Goal: Transaction & Acquisition: Purchase product/service

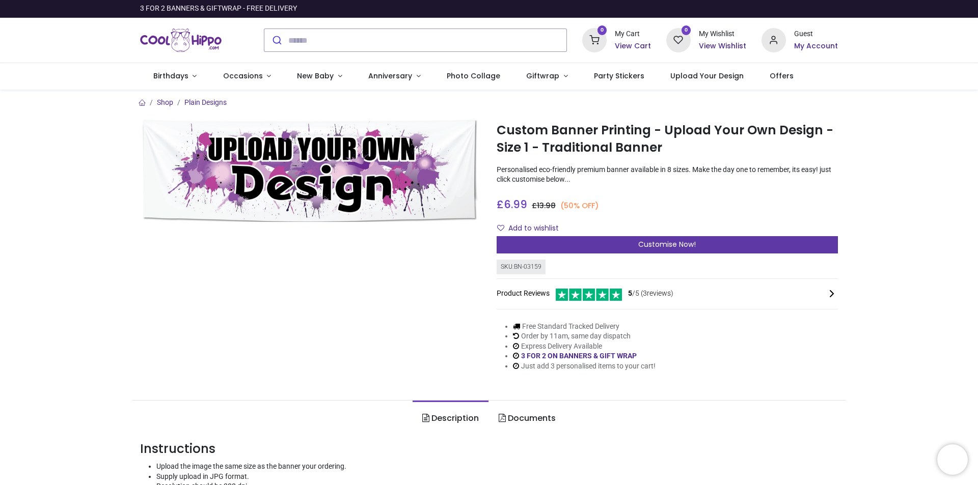
click at [642, 241] on span "Customise Now!" at bounding box center [667, 244] width 58 height 10
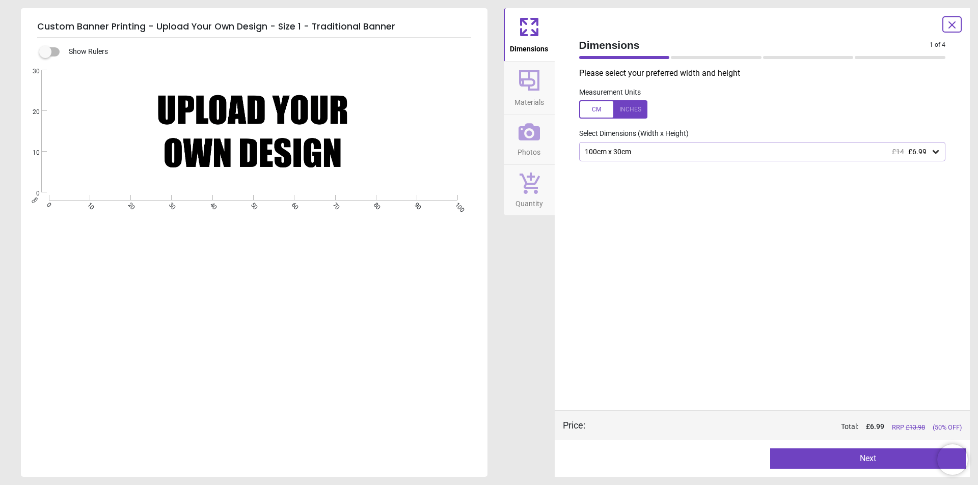
click at [646, 152] on div "100cm x 30cm £14 £6.99" at bounding box center [757, 152] width 347 height 9
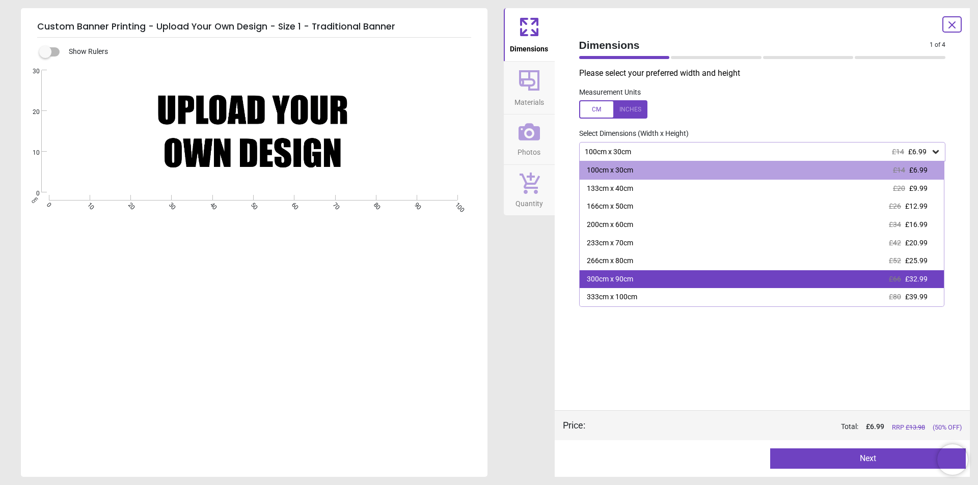
click at [633, 279] on div "300cm x 90cm £66 £32.99" at bounding box center [761, 279] width 365 height 18
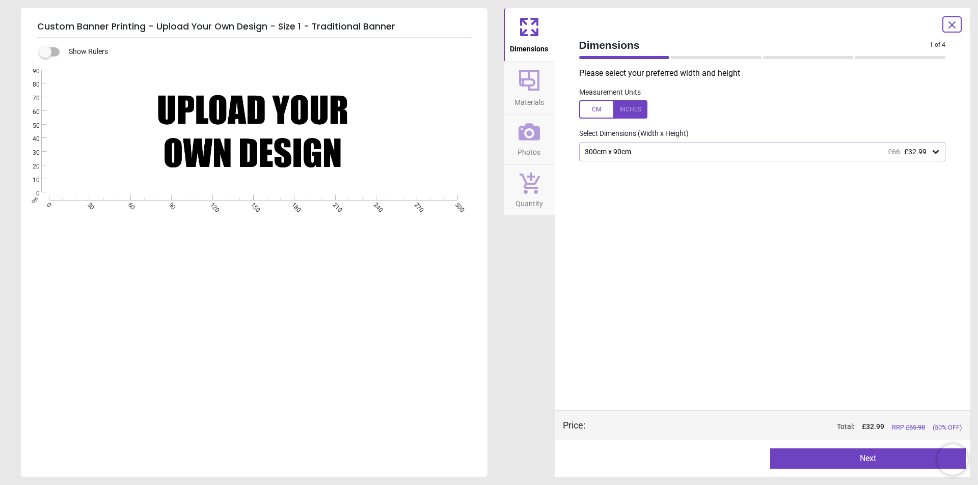
click at [524, 81] on icon at bounding box center [529, 80] width 24 height 24
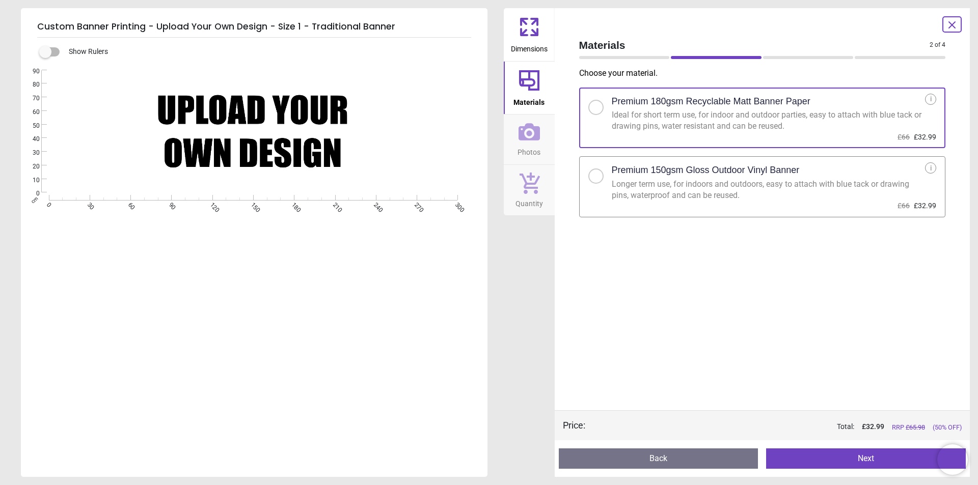
click at [597, 177] on div at bounding box center [596, 176] width 6 height 6
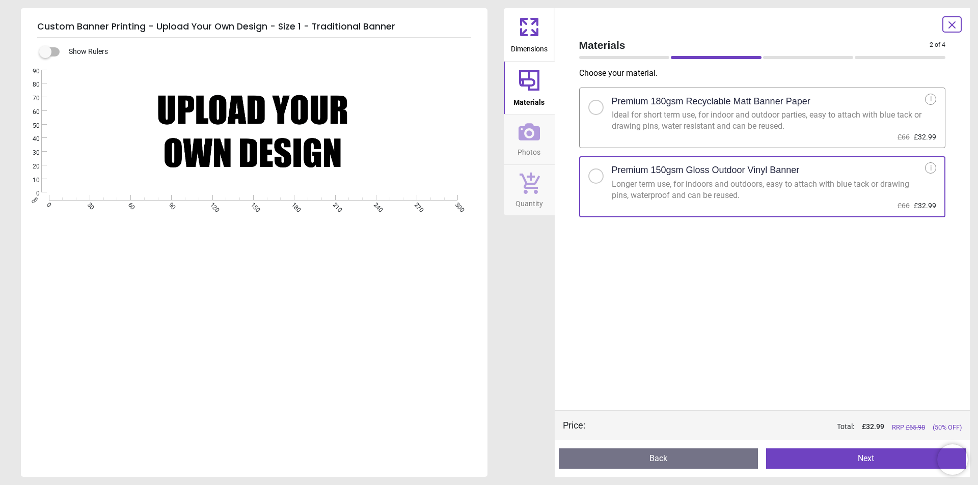
click at [847, 458] on button "Next" at bounding box center [866, 459] width 200 height 20
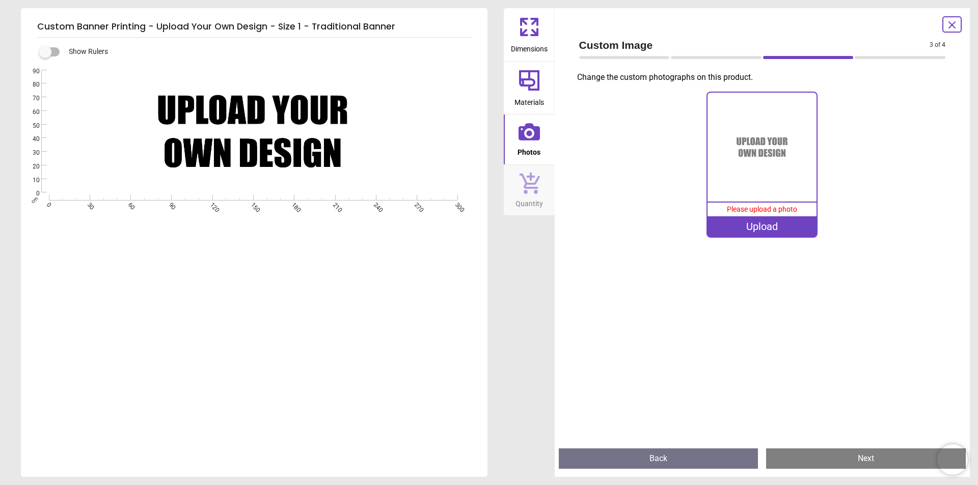
click at [755, 227] on div "Upload" at bounding box center [761, 226] width 109 height 20
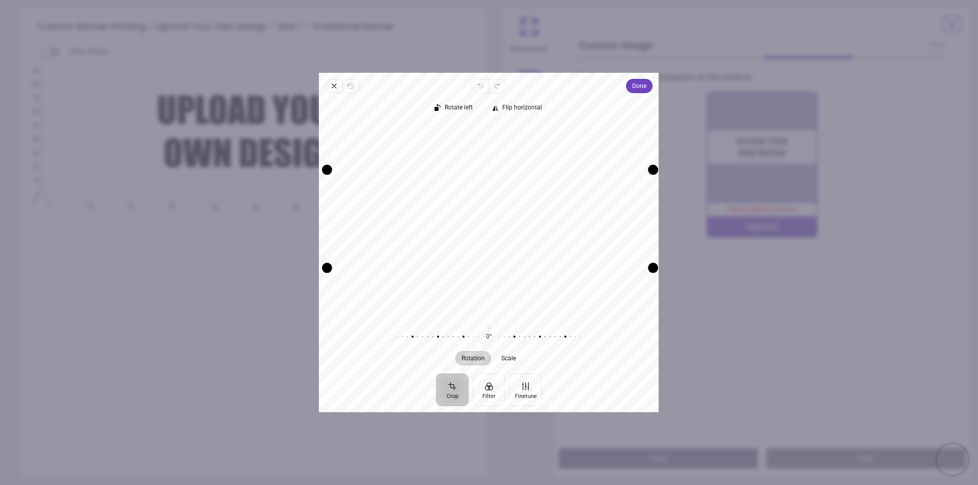
drag, startPoint x: 649, startPoint y: 171, endPoint x: 640, endPoint y: 115, distance: 57.3
click at [640, 115] on div "Rotate left Flip horizontal Recenter Rotation Scale 0° Reset" at bounding box center [489, 233] width 340 height 281
click at [512, 358] on span "Scale" at bounding box center [509, 358] width 15 height 6
drag, startPoint x: 543, startPoint y: 336, endPoint x: 638, endPoint y: 338, distance: 95.2
click at [638, 338] on div "0% Reset" at bounding box center [489, 337] width 326 height 29
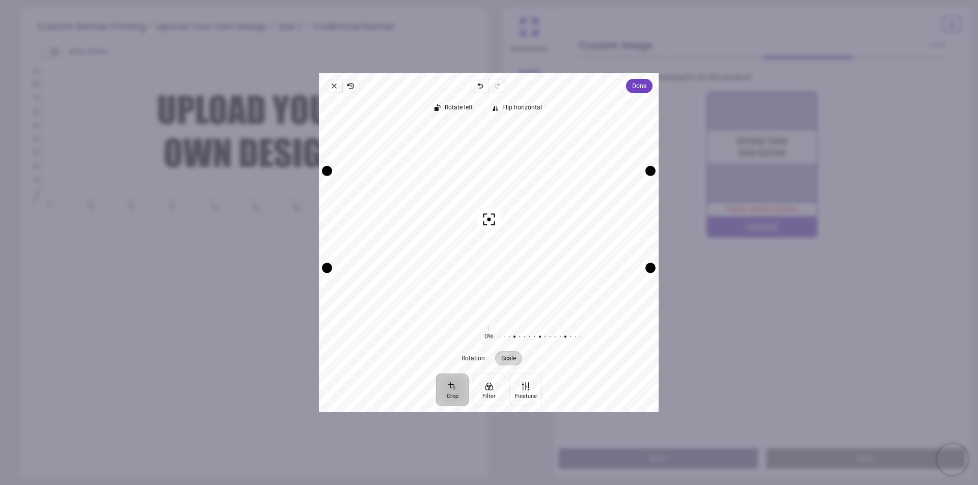
click at [448, 391] on button "Crop" at bounding box center [452, 390] width 33 height 33
drag, startPoint x: 647, startPoint y: 268, endPoint x: 650, endPoint y: 334, distance: 66.3
click at [650, 334] on div "Rotate left Flip horizontal Recenter Rotation Scale 0° Reset 0% Reset" at bounding box center [489, 233] width 340 height 281
click at [328, 86] on span "Close" at bounding box center [333, 86] width 17 height 14
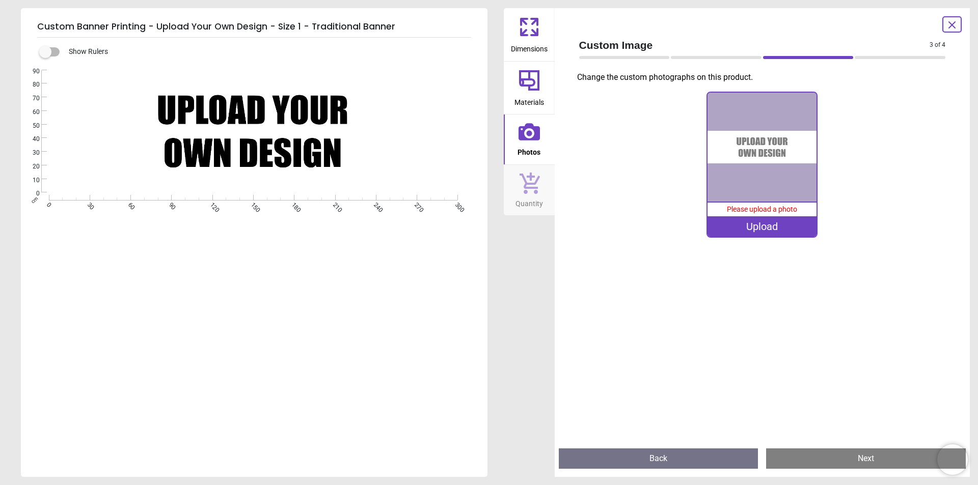
click at [736, 155] on img at bounding box center [761, 147] width 109 height 109
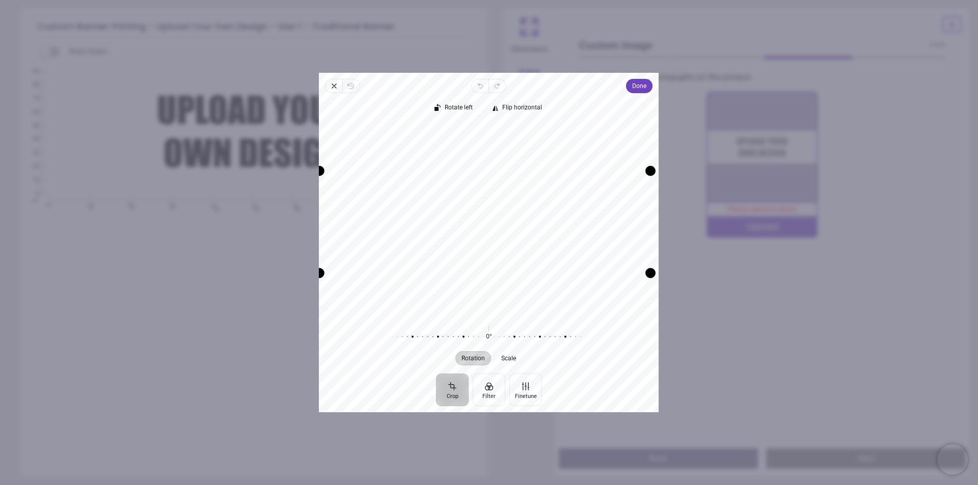
drag, startPoint x: 327, startPoint y: 267, endPoint x: 166, endPoint y: 326, distance: 171.9
click at [496, 292] on div "× Trustpilot Product Reviews 5 /5 ( 3 reviews) Hrishita Good material, just wis…" at bounding box center [666, 255] width 341 height 73
drag, startPoint x: 528, startPoint y: 237, endPoint x: 532, endPoint y: 264, distance: 26.9
click at [532, 264] on div "Recenter" at bounding box center [488, 219] width 323 height 191
click at [639, 86] on span "Done" at bounding box center [639, 86] width 14 height 12
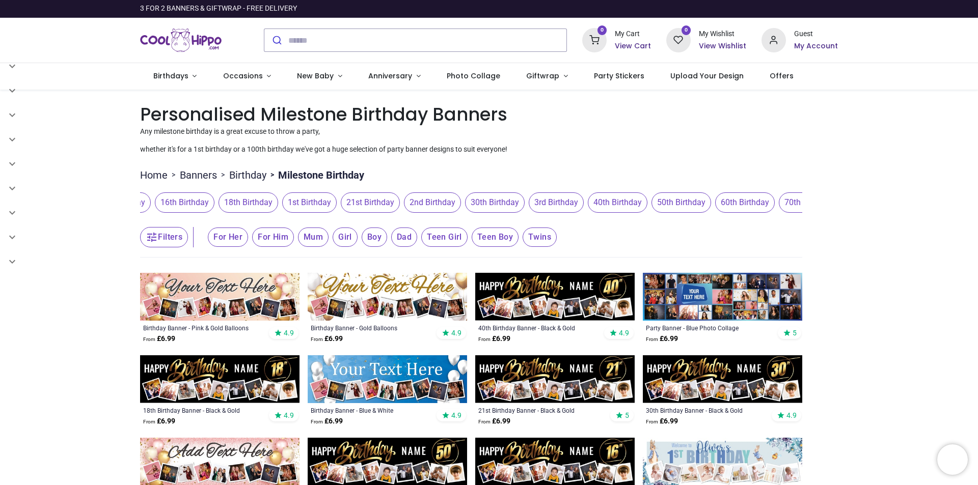
scroll to position [0, 235]
drag, startPoint x: 523, startPoint y: 200, endPoint x: 288, endPoint y: 202, distance: 235.3
click at [290, 202] on span "21st Birthday" at bounding box center [319, 202] width 59 height 20
click at [620, 200] on span "50th Birthday" at bounding box center [631, 202] width 60 height 20
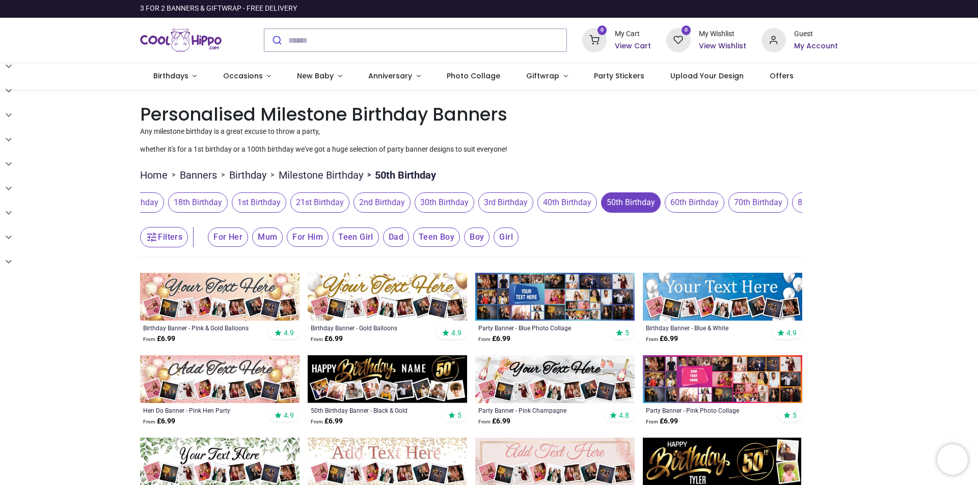
click at [573, 301] on img at bounding box center [554, 297] width 159 height 48
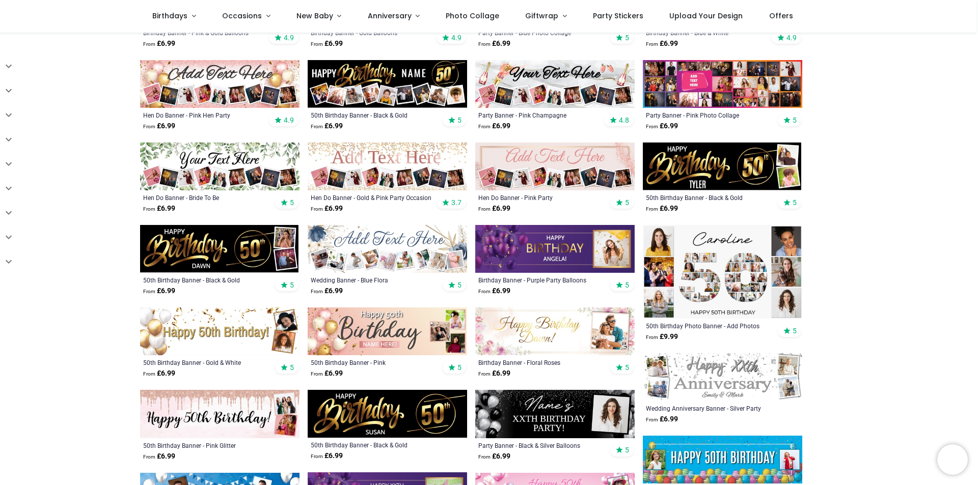
scroll to position [306, 0]
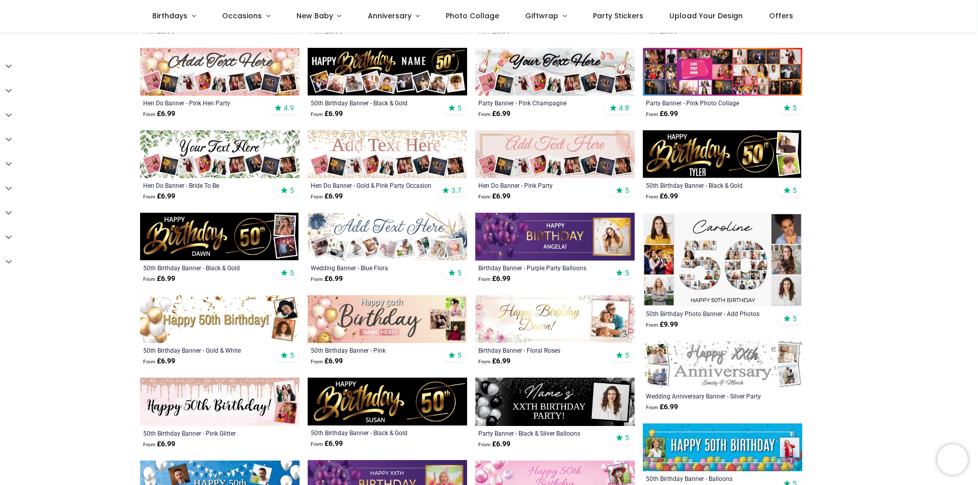
click at [713, 258] on img at bounding box center [722, 260] width 159 height 94
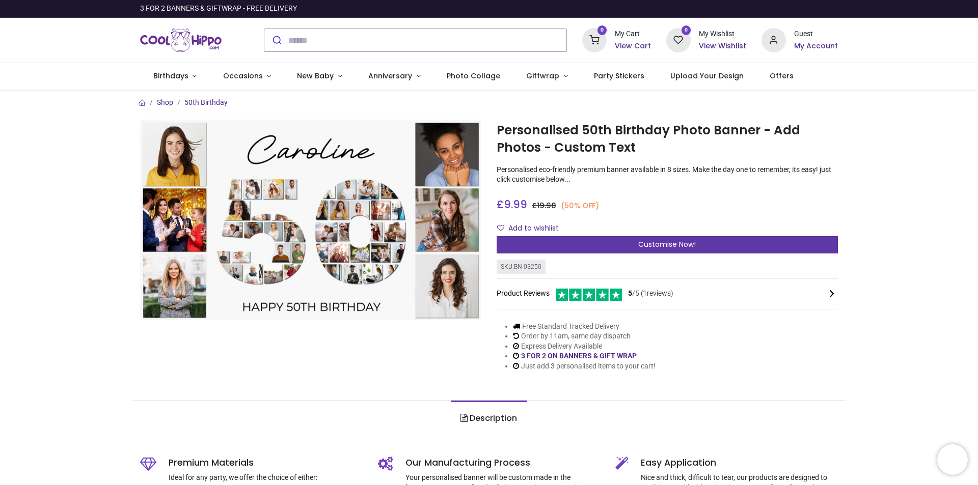
click at [672, 243] on span "Customise Now!" at bounding box center [667, 244] width 58 height 10
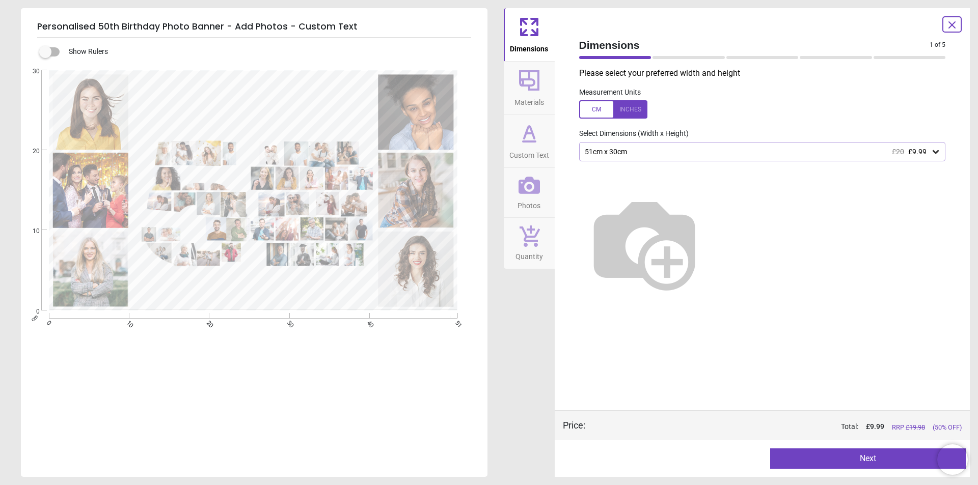
click at [624, 155] on div "51cm x 30cm £20 £9.99" at bounding box center [757, 152] width 347 height 9
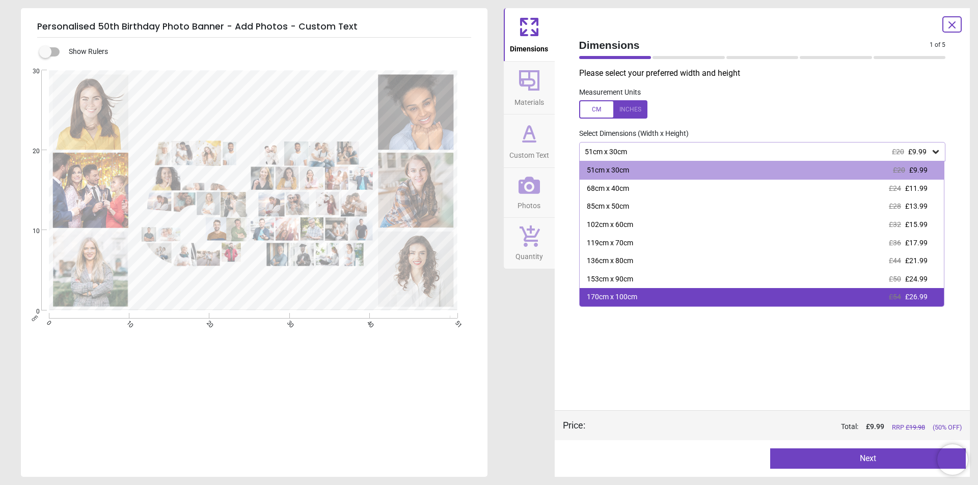
click at [642, 296] on div "170cm x 100cm £54 £26.99" at bounding box center [761, 297] width 365 height 18
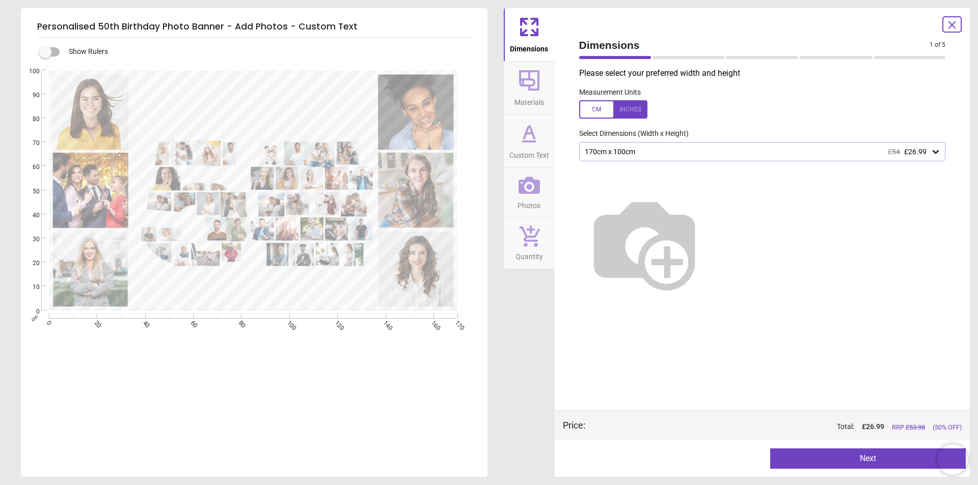
click at [529, 78] on icon at bounding box center [529, 80] width 20 height 20
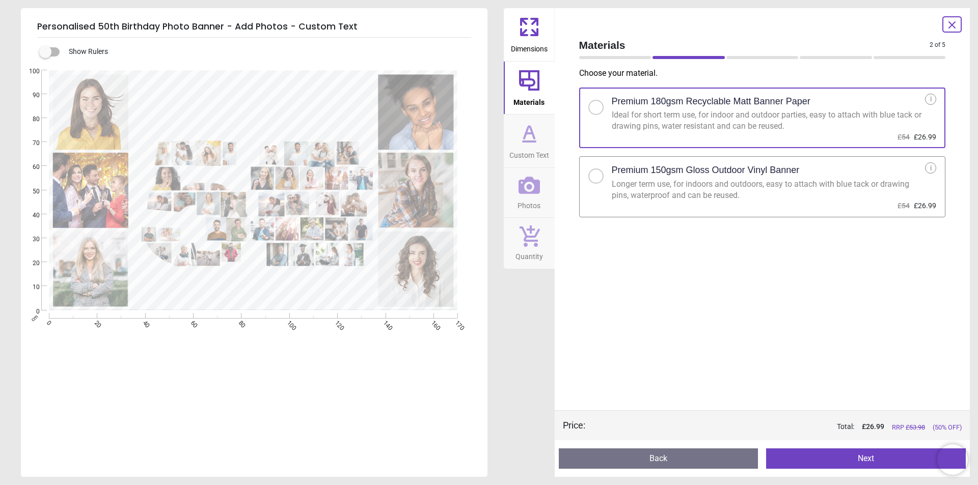
click at [719, 184] on div "Longer term use, for indoors and outdoors, easy to attach with blue tack or dra…" at bounding box center [769, 190] width 314 height 23
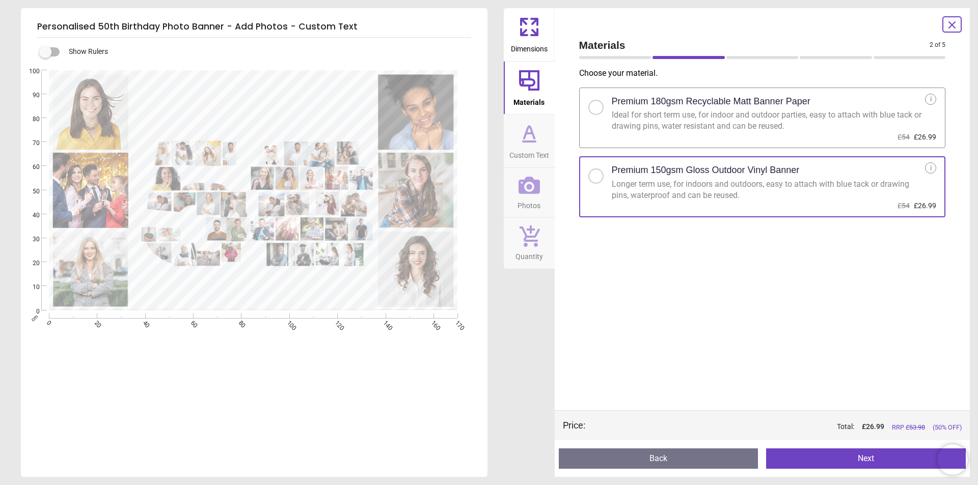
click at [531, 190] on icon at bounding box center [528, 185] width 21 height 21
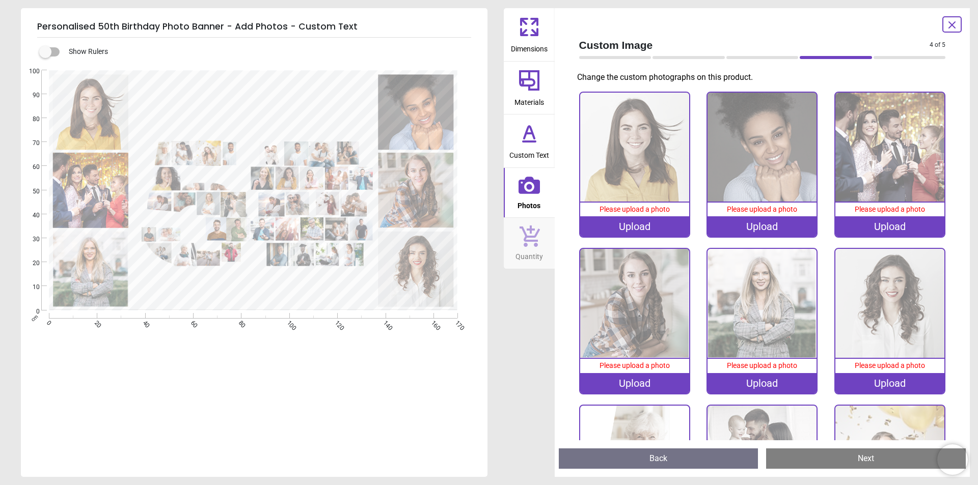
click at [528, 136] on icon at bounding box center [529, 133] width 24 height 24
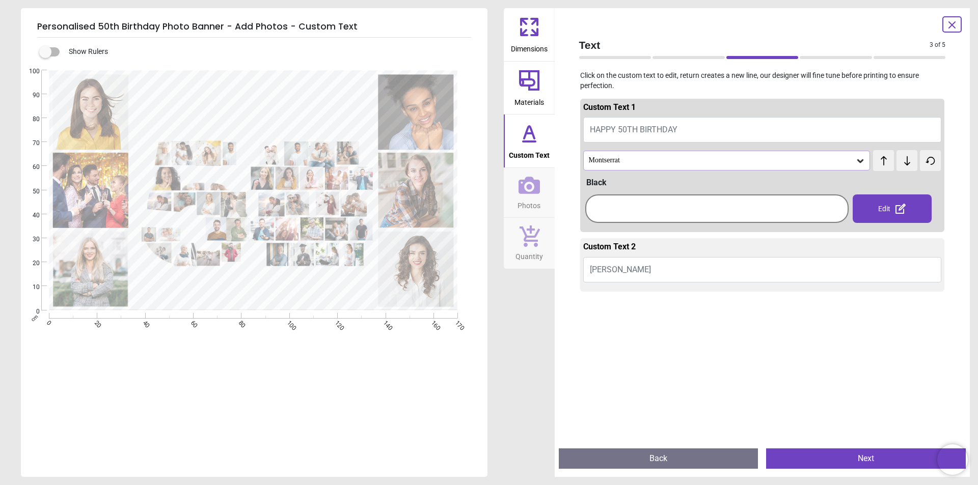
click at [629, 267] on button "Caroline" at bounding box center [762, 269] width 358 height 25
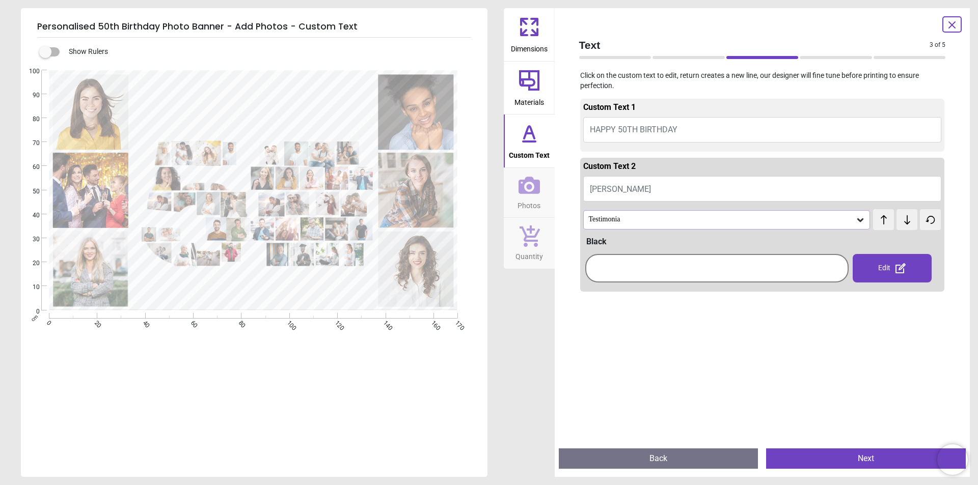
click at [626, 188] on button "Caroline" at bounding box center [762, 188] width 358 height 25
click at [636, 269] on div at bounding box center [717, 268] width 258 height 23
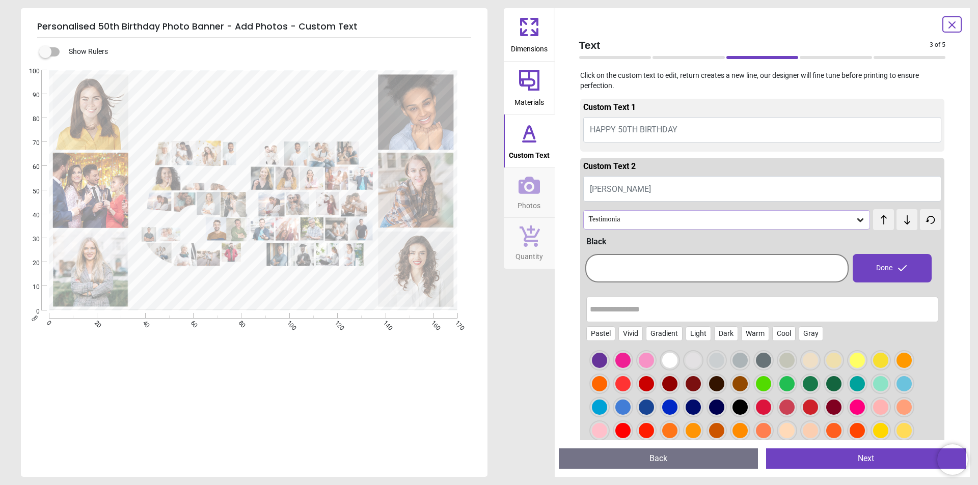
click at [623, 185] on button "Caroline" at bounding box center [762, 188] width 358 height 25
click at [625, 187] on button "Caroline" at bounding box center [762, 188] width 358 height 25
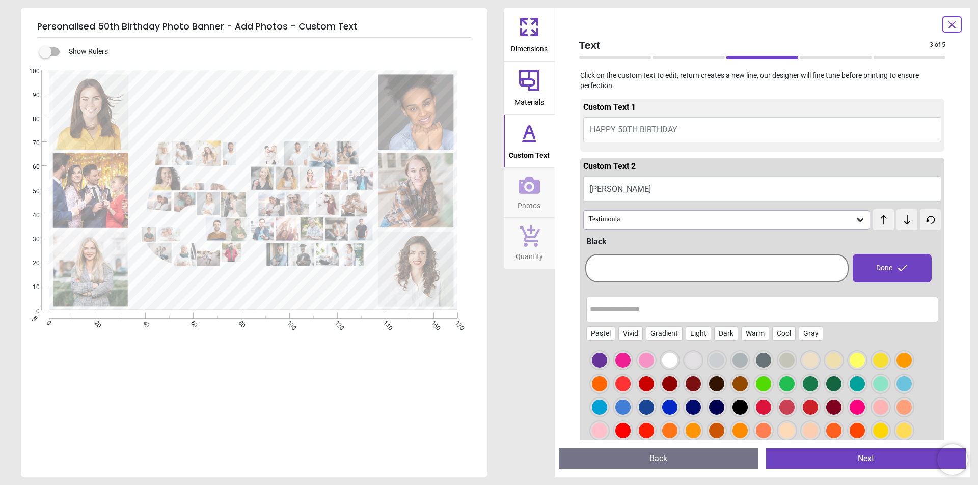
type textarea "*****"
click at [676, 130] on button "HAPPY 50TH BIRTHDAY" at bounding box center [762, 129] width 358 height 25
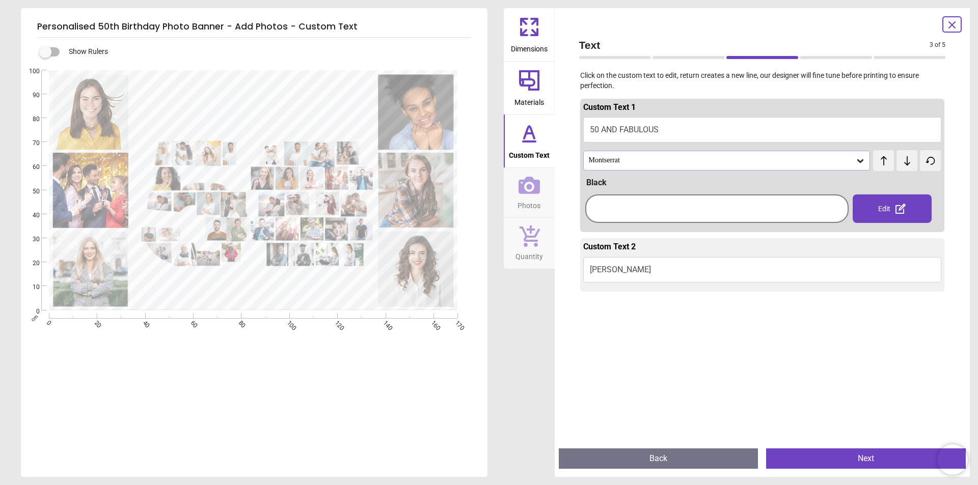
type textarea "**********"
click at [630, 160] on div "Montserrat" at bounding box center [722, 160] width 268 height 9
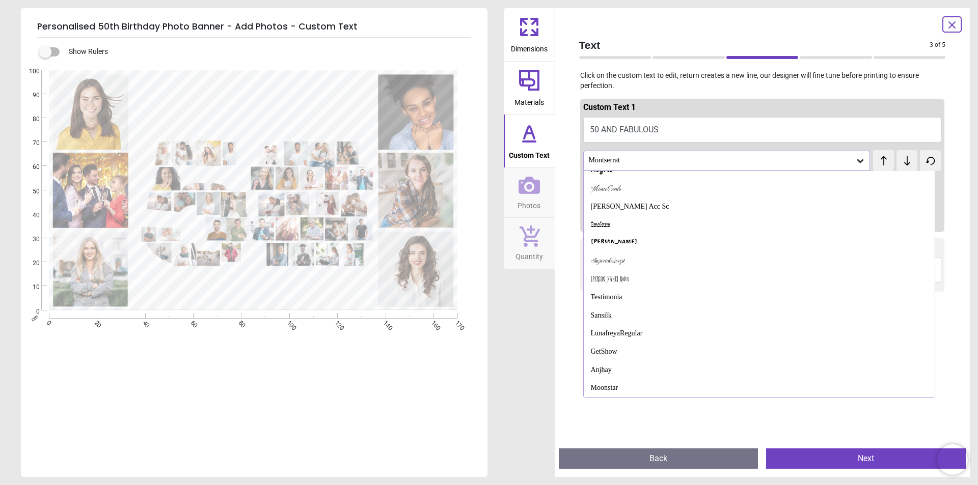
scroll to position [933, 0]
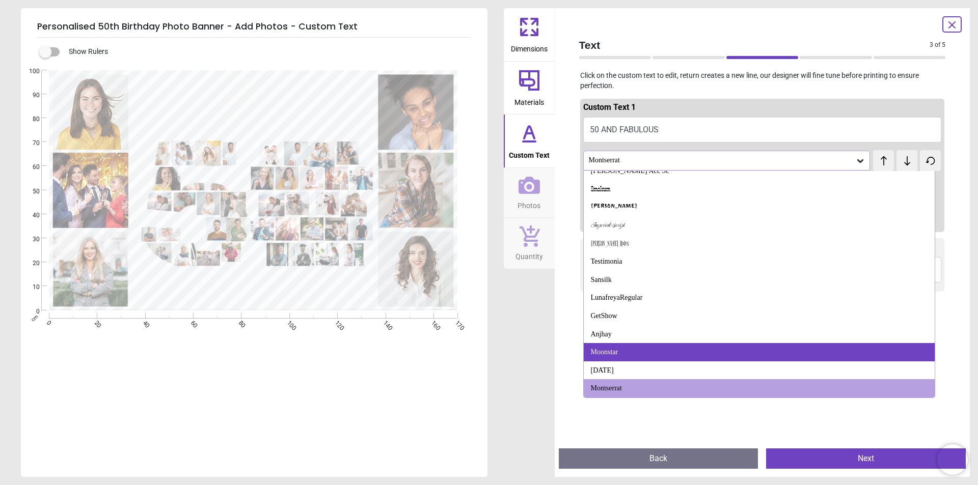
click at [627, 352] on div "Moonstar" at bounding box center [759, 352] width 351 height 18
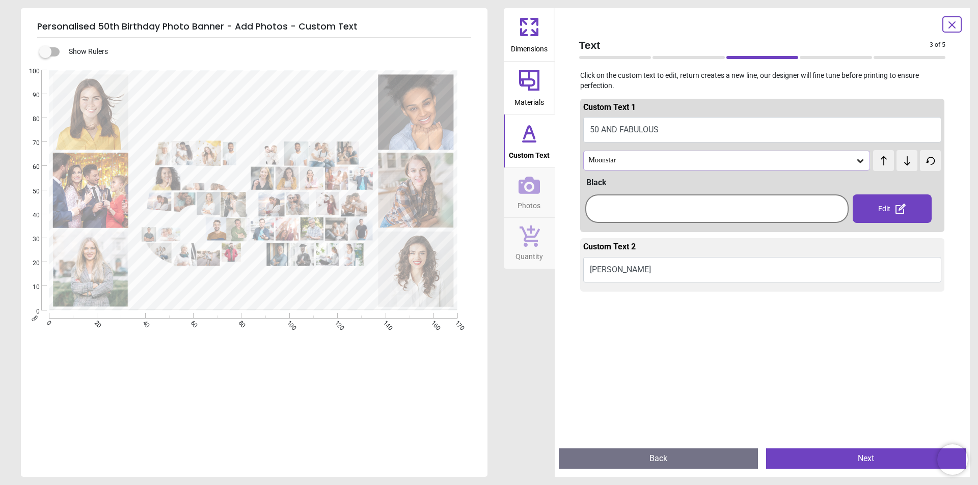
click at [673, 159] on div "Moonstar" at bounding box center [722, 160] width 268 height 9
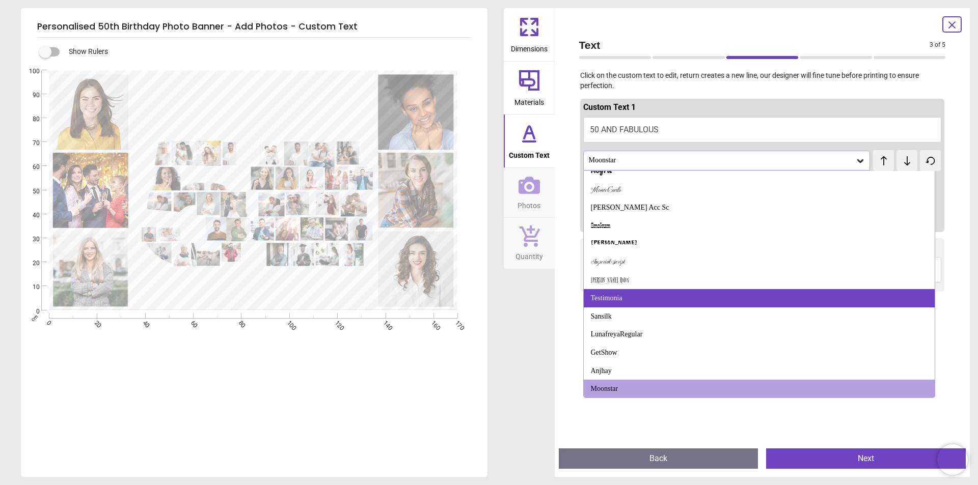
scroll to position [897, 0]
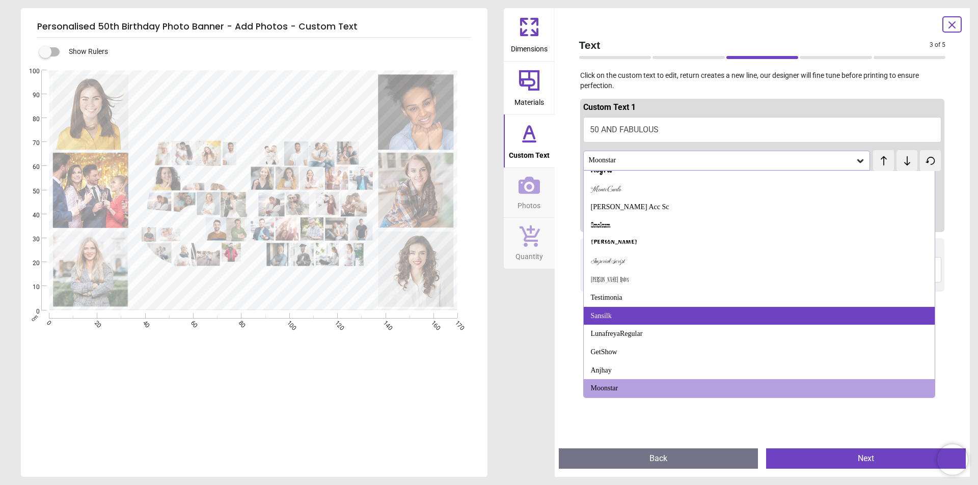
click at [647, 320] on div "Sansilk" at bounding box center [759, 316] width 351 height 18
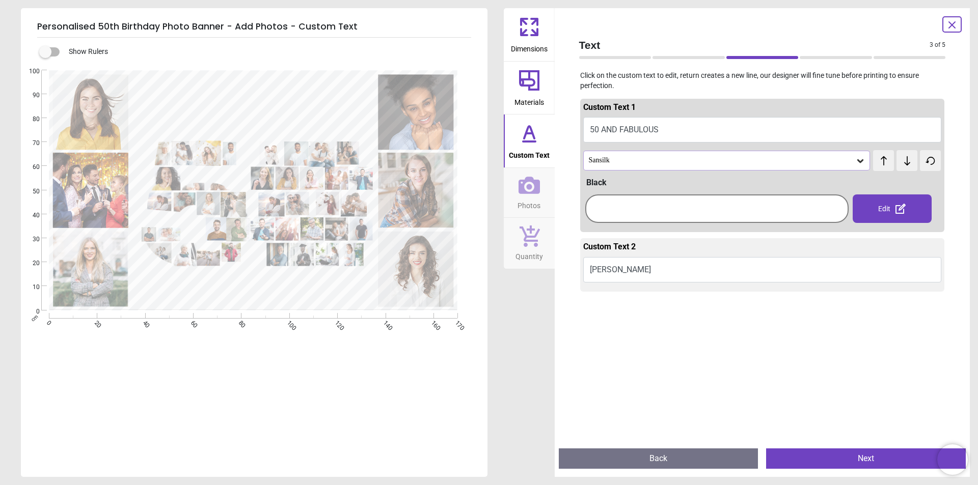
click at [665, 165] on div "Sansilk" at bounding box center [726, 160] width 287 height 19
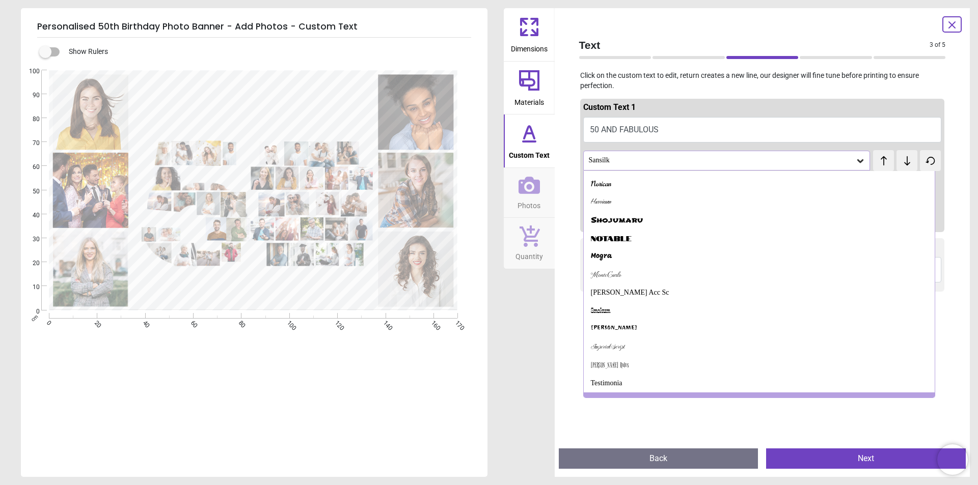
scroll to position [825, 0]
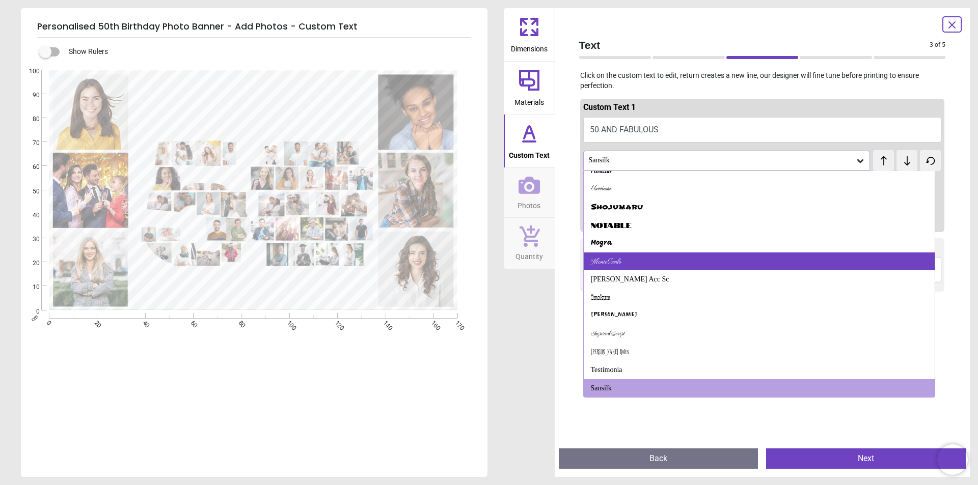
click at [640, 259] on div "MonteCarlo" at bounding box center [759, 262] width 351 height 18
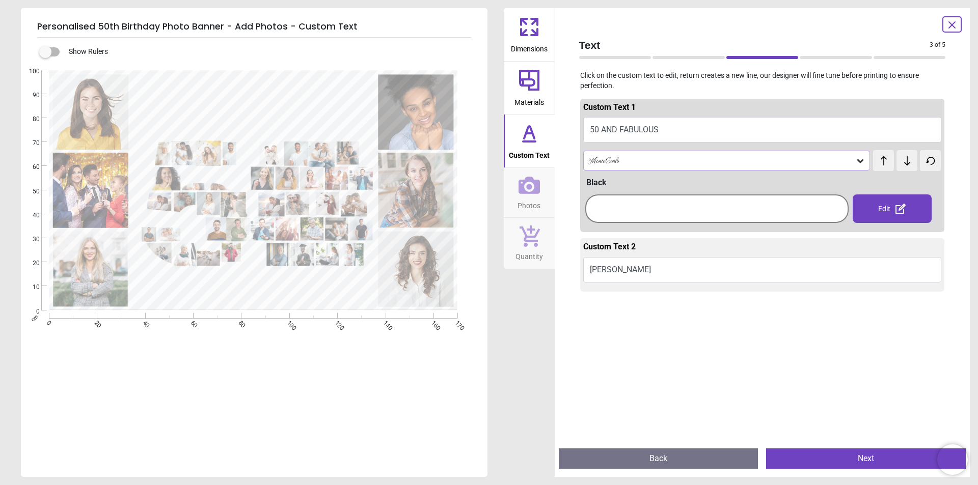
click at [666, 159] on div "MonteCarlo" at bounding box center [722, 160] width 268 height 9
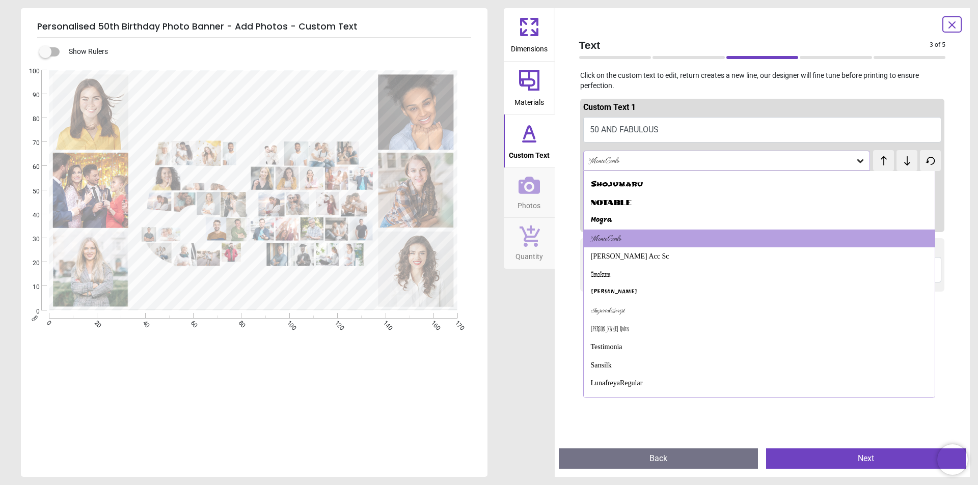
scroll to position [850, 0]
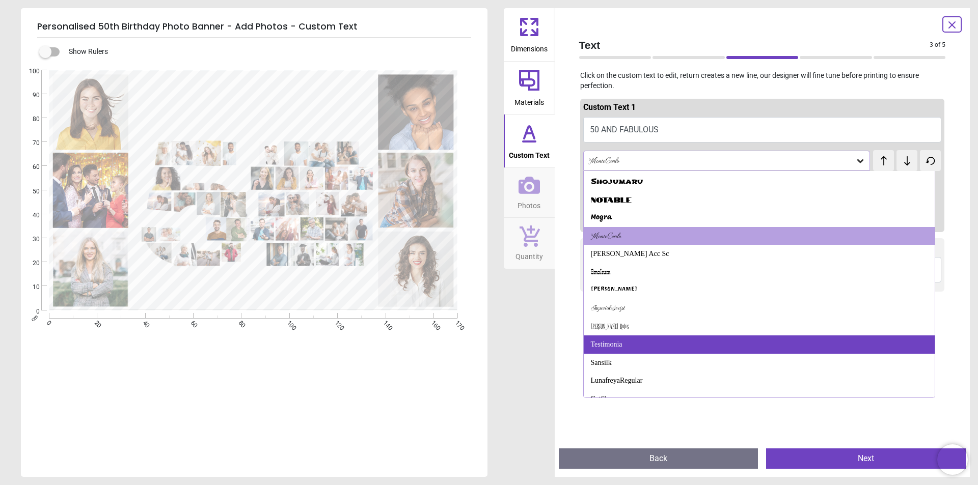
click at [620, 345] on div "Testimonia" at bounding box center [759, 345] width 351 height 18
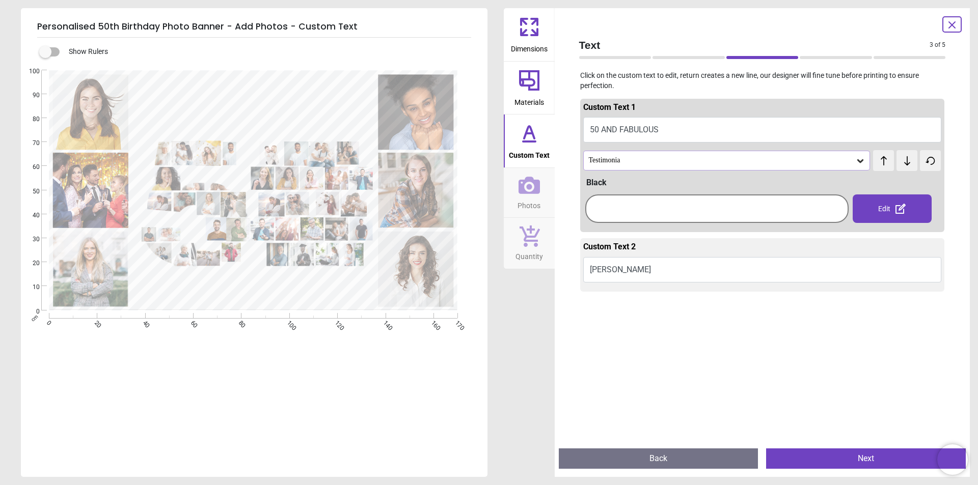
click at [731, 162] on div "Testimonia" at bounding box center [722, 160] width 268 height 9
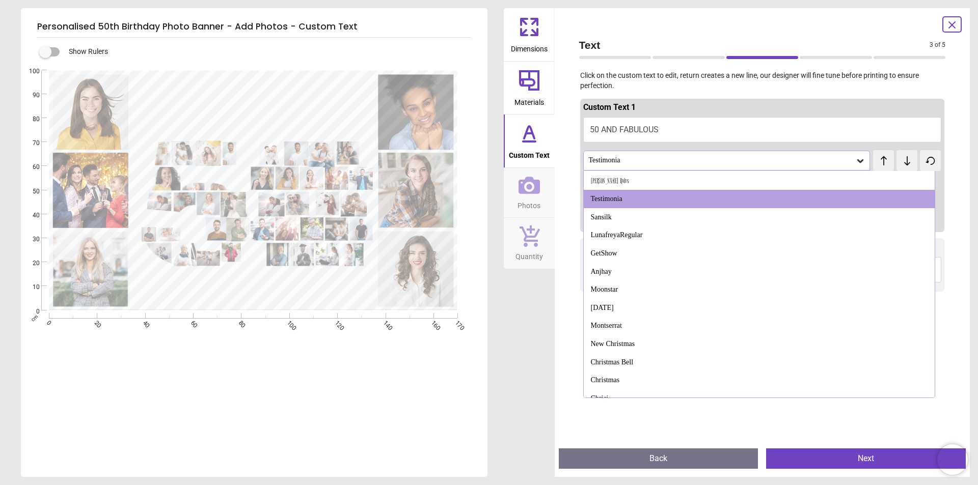
scroll to position [1006, 0]
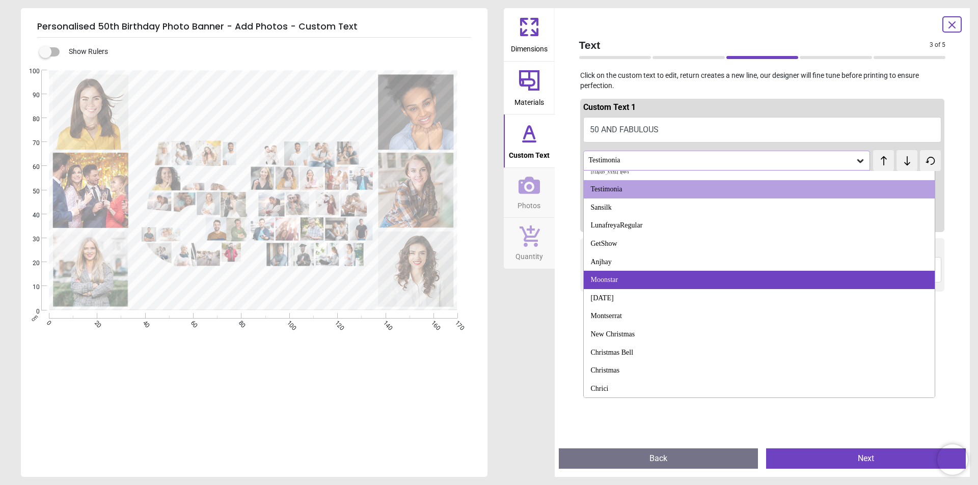
click at [641, 286] on div "Moonstar" at bounding box center [759, 280] width 351 height 18
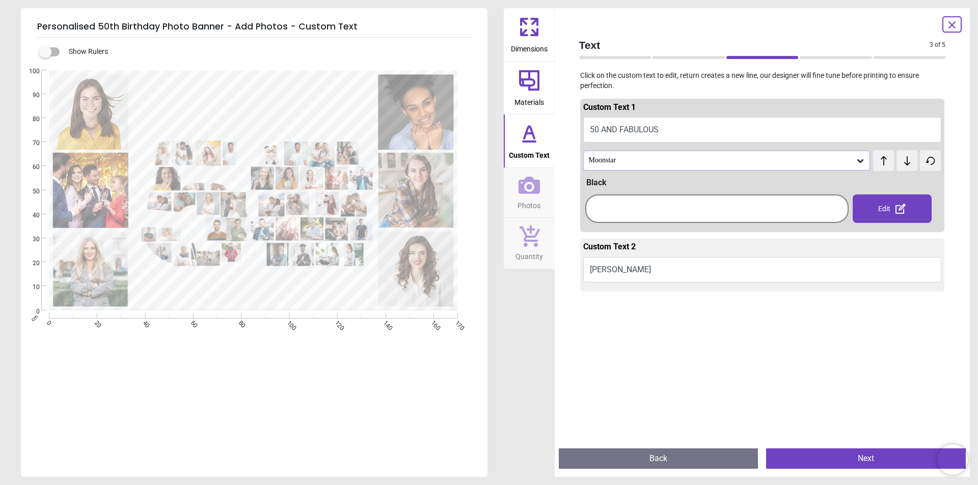
click at [667, 163] on div "Moonstar" at bounding box center [722, 160] width 268 height 9
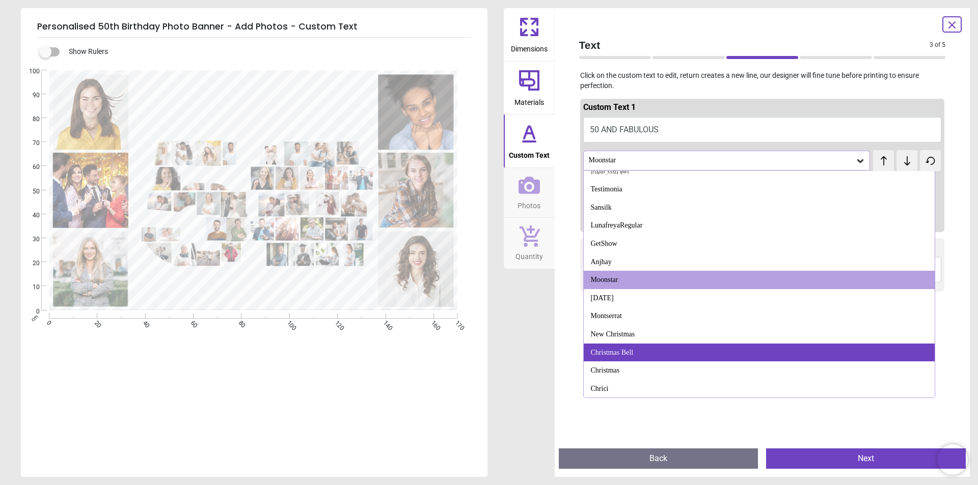
click at [651, 350] on div "Christmas Bell" at bounding box center [759, 353] width 351 height 18
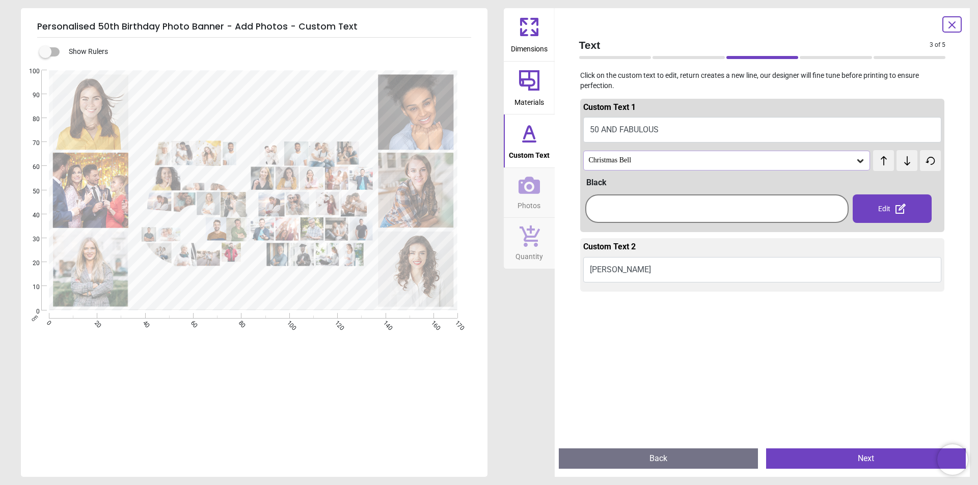
click at [882, 159] on span "test" at bounding box center [887, 155] width 10 height 8
click at [899, 160] on icon at bounding box center [906, 161] width 15 height 10
click at [899, 158] on icon at bounding box center [906, 161] width 15 height 10
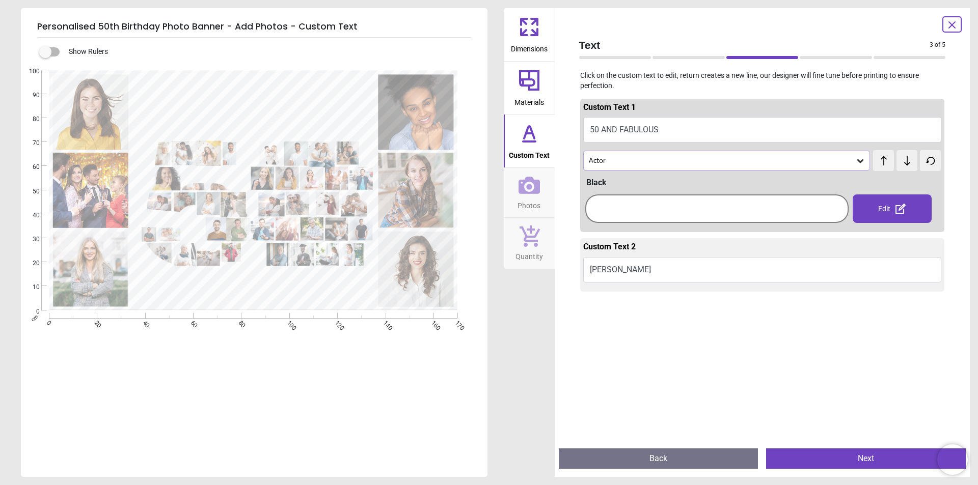
click at [899, 158] on icon at bounding box center [906, 161] width 15 height 10
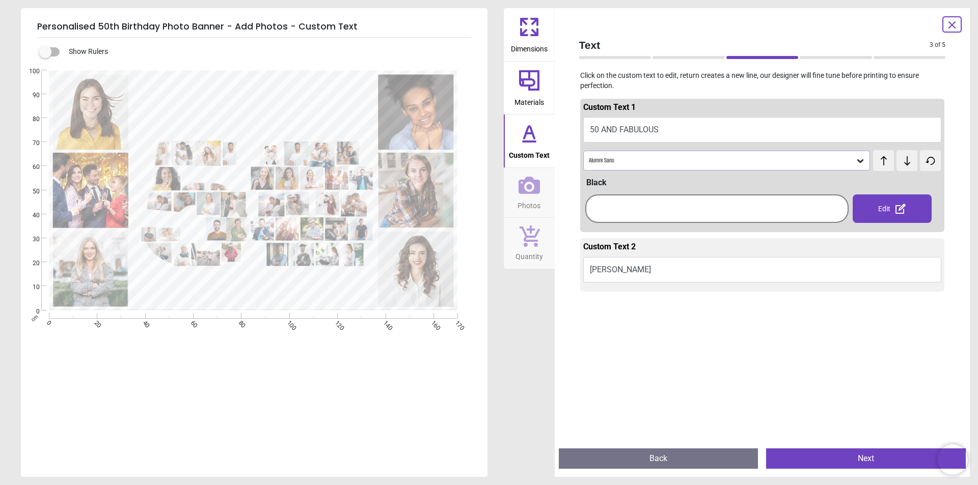
click at [358, 367] on div "Show Rulers" at bounding box center [254, 258] width 466 height 440
click at [259, 291] on div at bounding box center [253, 190] width 464 height 240
click at [508, 306] on div "Dimensions Materials Custom Text Photos Quantity" at bounding box center [529, 242] width 51 height 469
click at [895, 205] on icon at bounding box center [900, 209] width 10 height 10
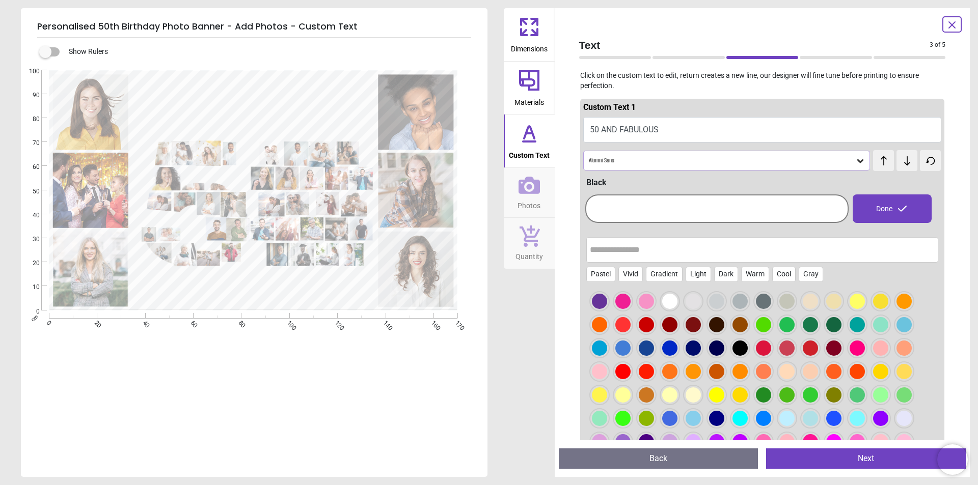
click at [666, 348] on div at bounding box center [669, 348] width 15 height 15
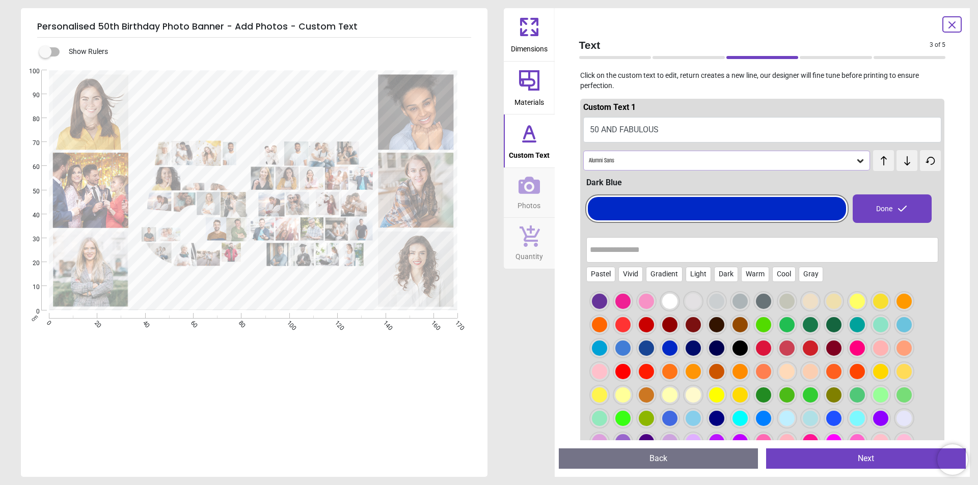
click at [696, 349] on div at bounding box center [692, 348] width 15 height 15
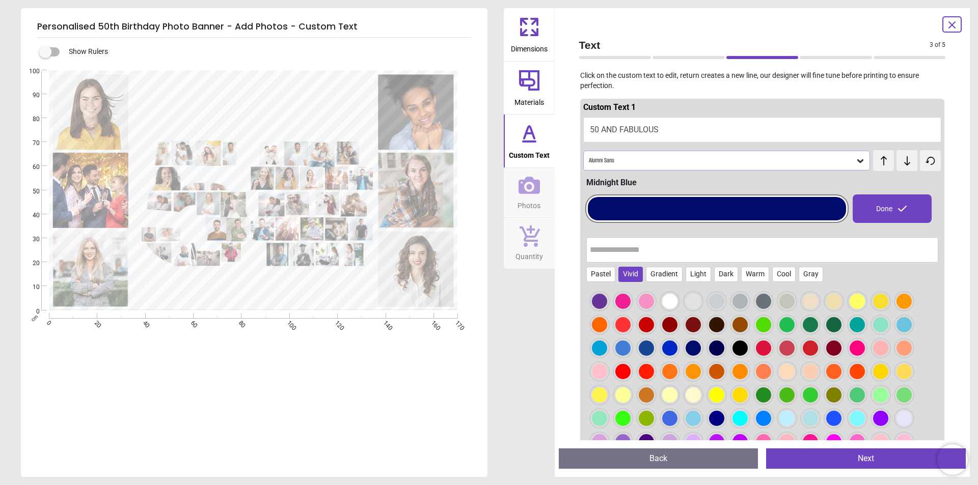
click at [622, 272] on div "Vivid" at bounding box center [630, 274] width 24 height 15
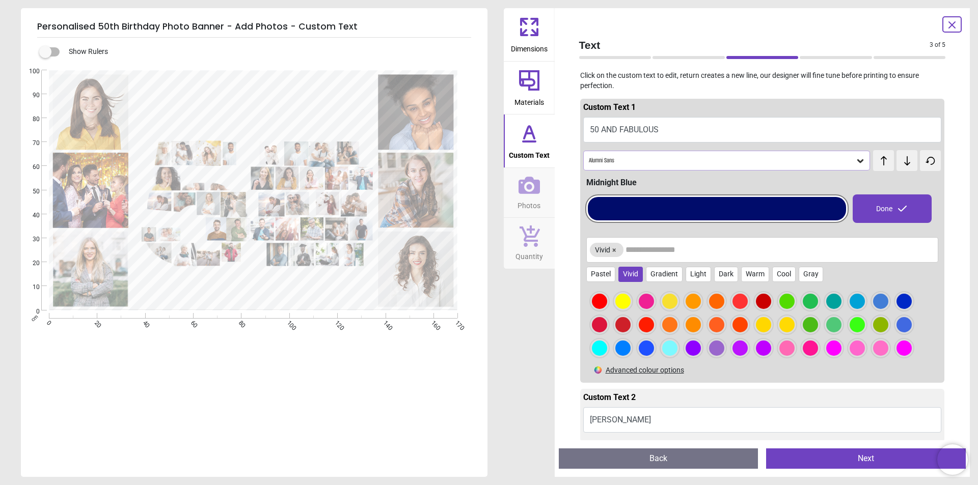
click at [596, 302] on div at bounding box center [599, 301] width 15 height 15
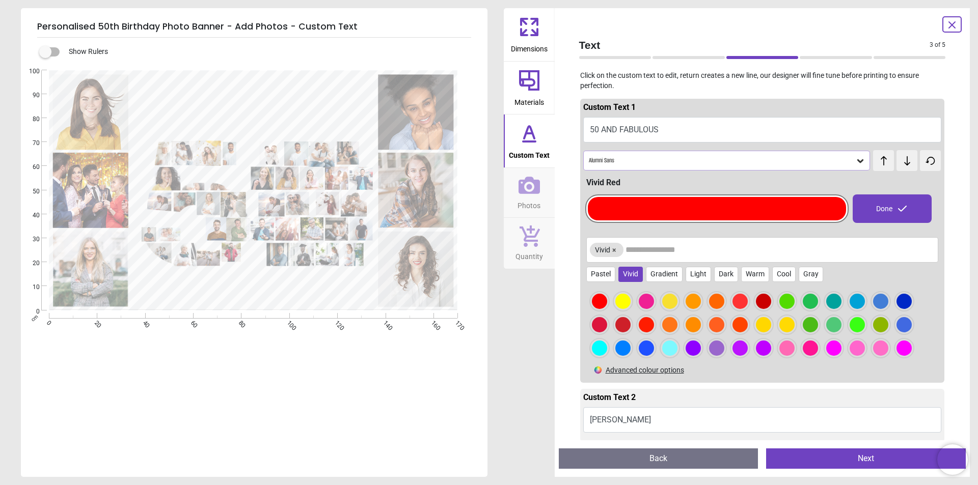
click at [626, 303] on div at bounding box center [622, 301] width 15 height 15
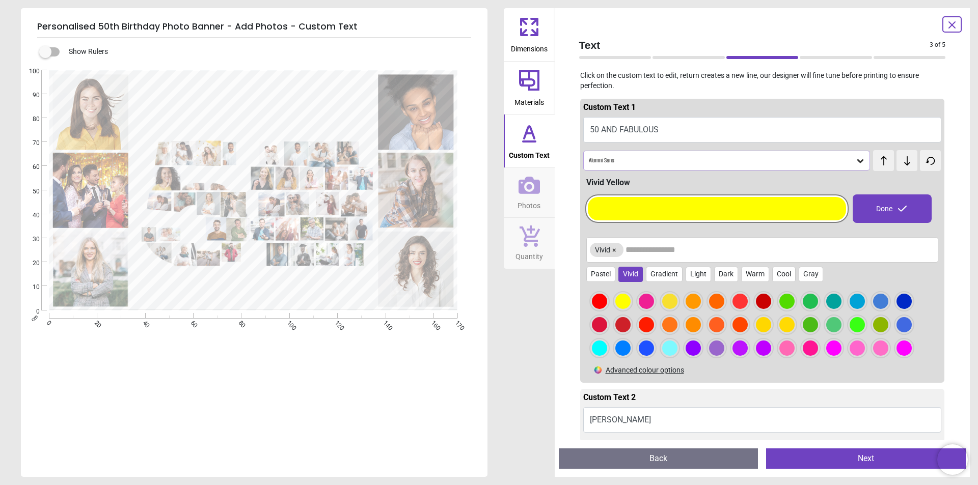
click at [623, 323] on div at bounding box center [622, 324] width 15 height 15
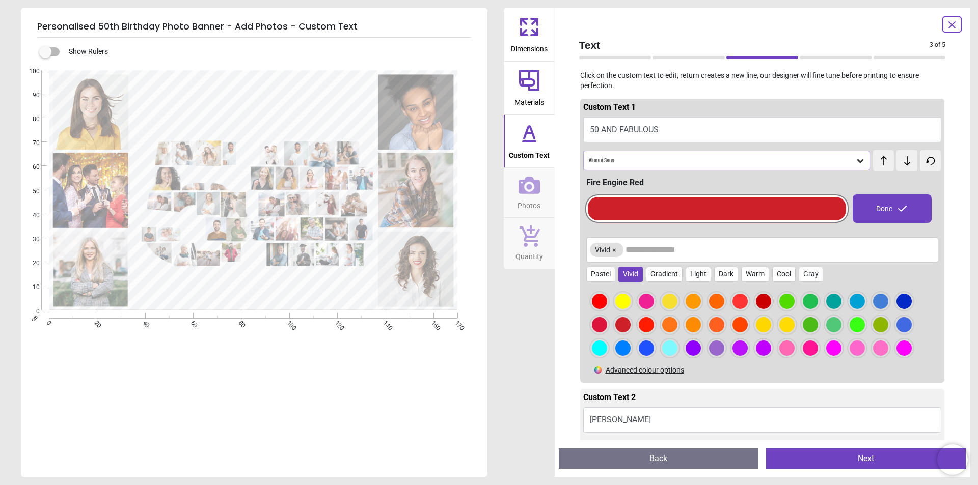
click at [810, 345] on div at bounding box center [809, 348] width 15 height 15
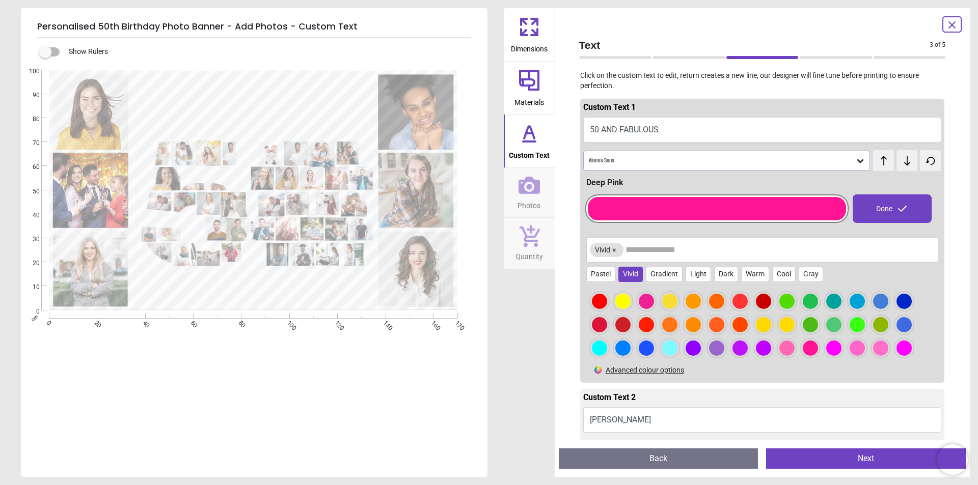
click at [438, 385] on div "Show Rulers" at bounding box center [254, 258] width 466 height 440
click at [319, 293] on div at bounding box center [253, 190] width 464 height 240
click at [361, 283] on div at bounding box center [253, 190] width 464 height 240
click at [364, 276] on div at bounding box center [253, 190] width 464 height 240
click at [879, 210] on div "Done" at bounding box center [891, 209] width 79 height 29
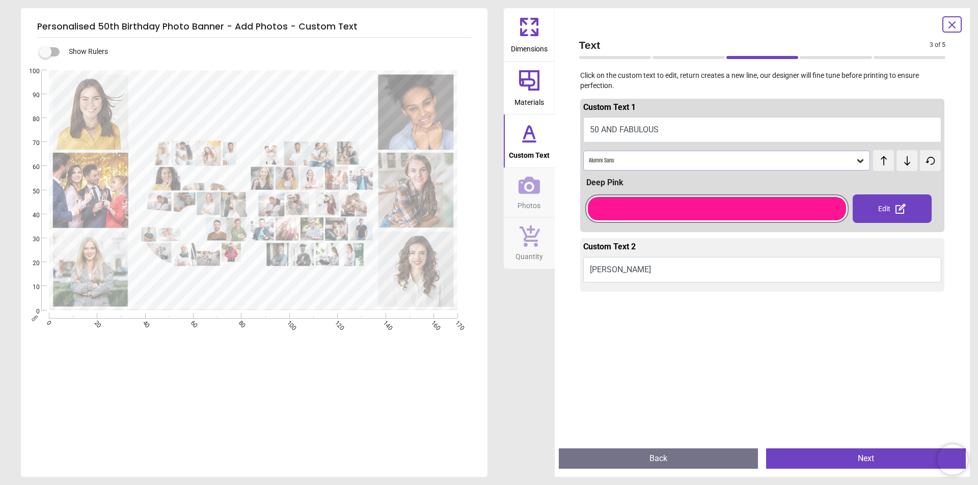
click at [816, 453] on button "Next" at bounding box center [866, 459] width 200 height 20
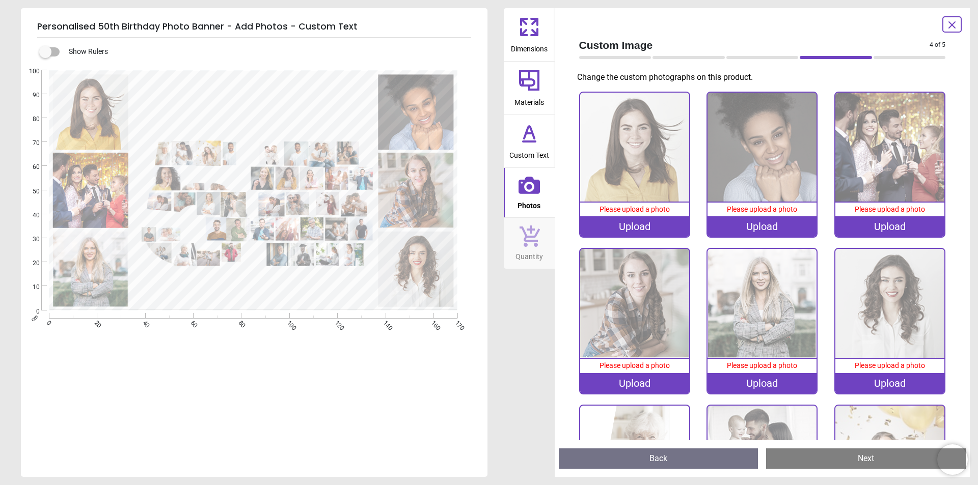
click at [638, 148] on img at bounding box center [634, 147] width 109 height 109
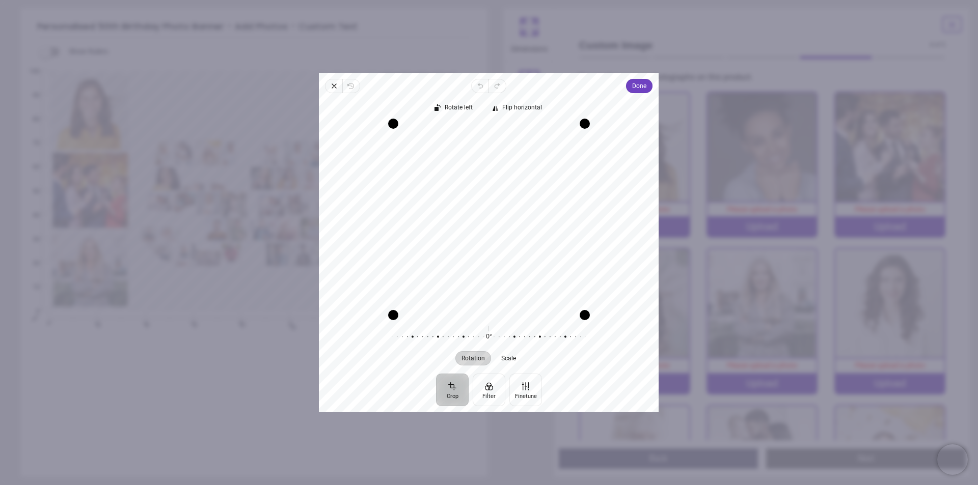
drag, startPoint x: 489, startPoint y: 216, endPoint x: 493, endPoint y: 239, distance: 23.3
click at [493, 239] on div "Recenter" at bounding box center [488, 219] width 323 height 191
click at [638, 88] on span "Done" at bounding box center [639, 86] width 14 height 12
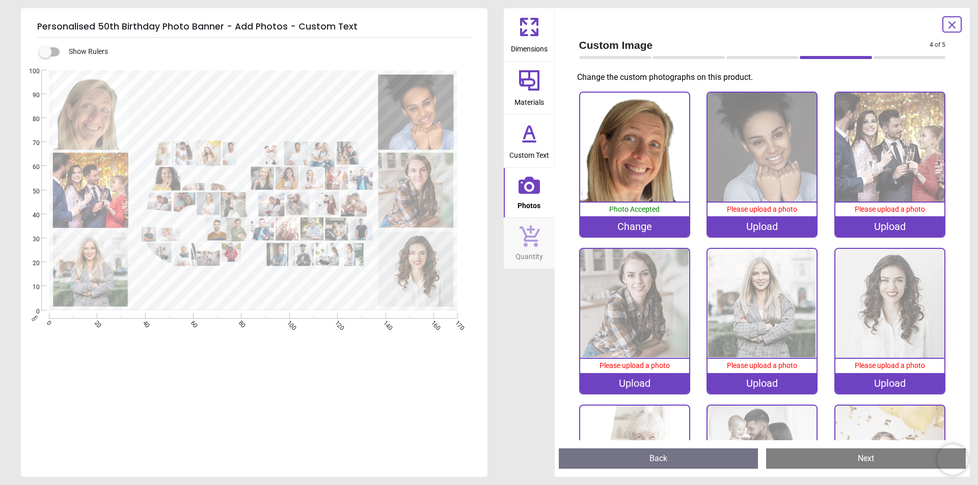
click at [954, 262] on div "Custom Image 4 of 5 4 of 6 Change the custom photographs on this product. 100% …" at bounding box center [763, 242] width 416 height 469
click at [165, 154] on image at bounding box center [162, 153] width 15 height 23
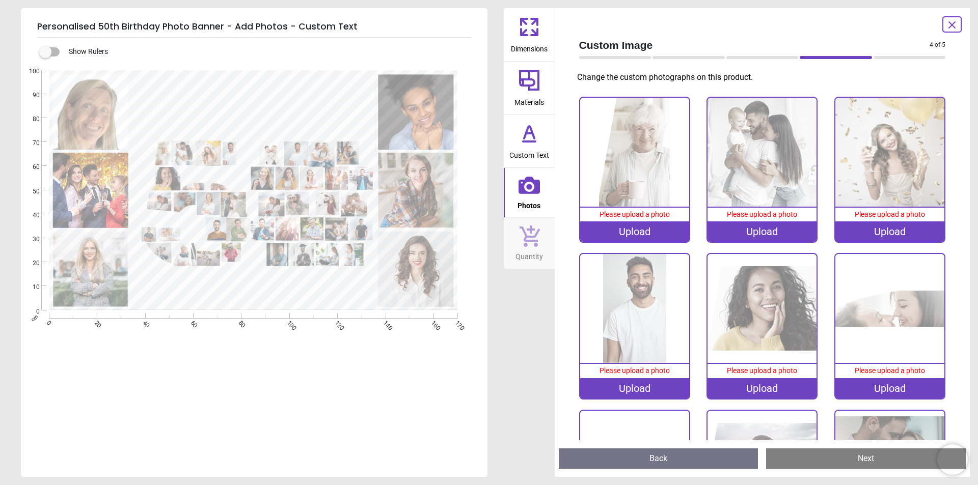
scroll to position [315, 0]
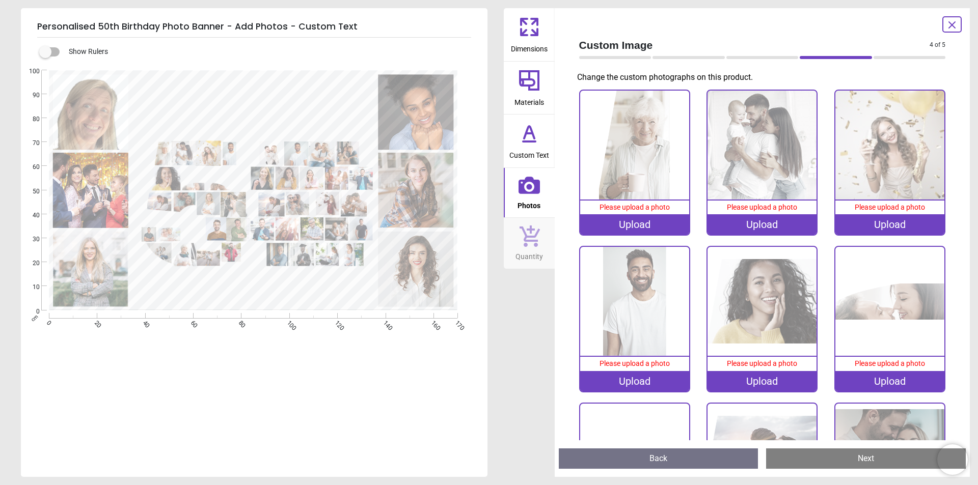
click at [95, 195] on image at bounding box center [89, 190] width 75 height 75
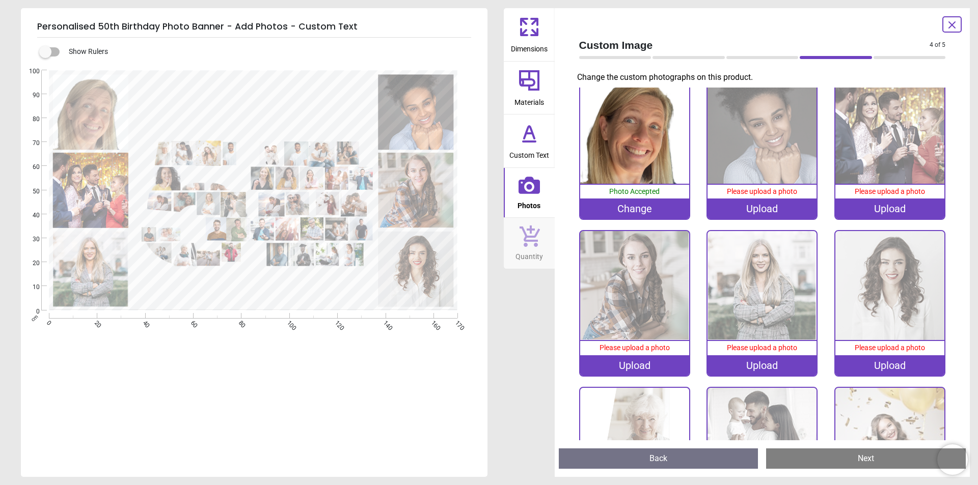
scroll to position [5, 0]
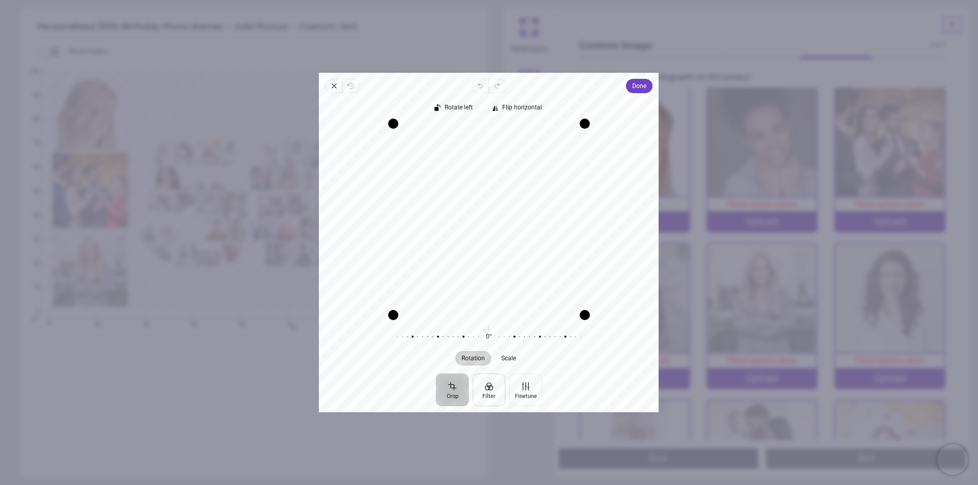
click at [493, 392] on button "Filter" at bounding box center [489, 390] width 33 height 33
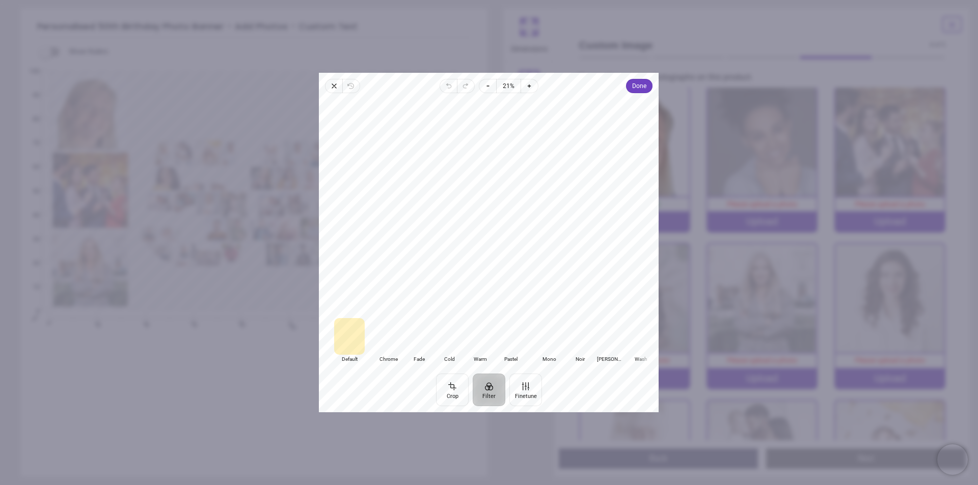
click at [549, 333] on div at bounding box center [549, 336] width 31 height 37
click at [450, 342] on div at bounding box center [449, 336] width 31 height 37
click at [642, 86] on span "Done" at bounding box center [639, 86] width 14 height 12
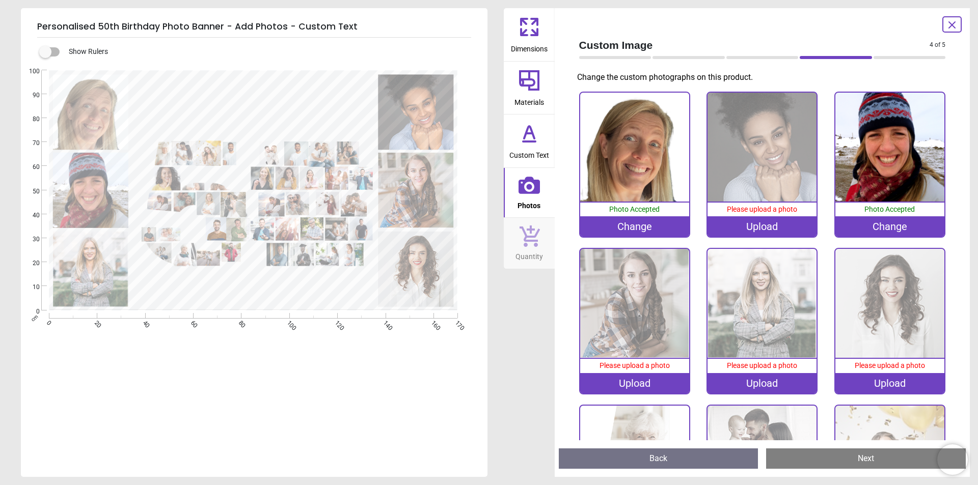
scroll to position [5, 0]
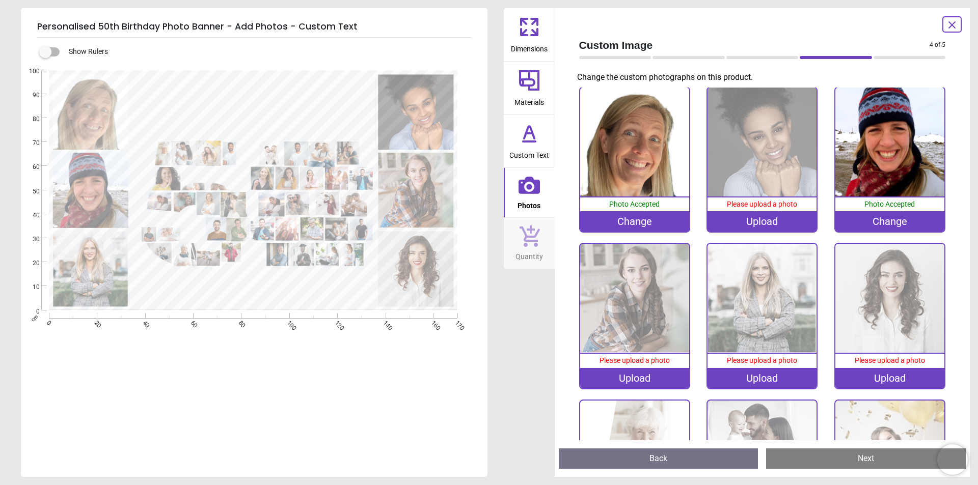
click at [763, 220] on div "Upload" at bounding box center [761, 221] width 109 height 20
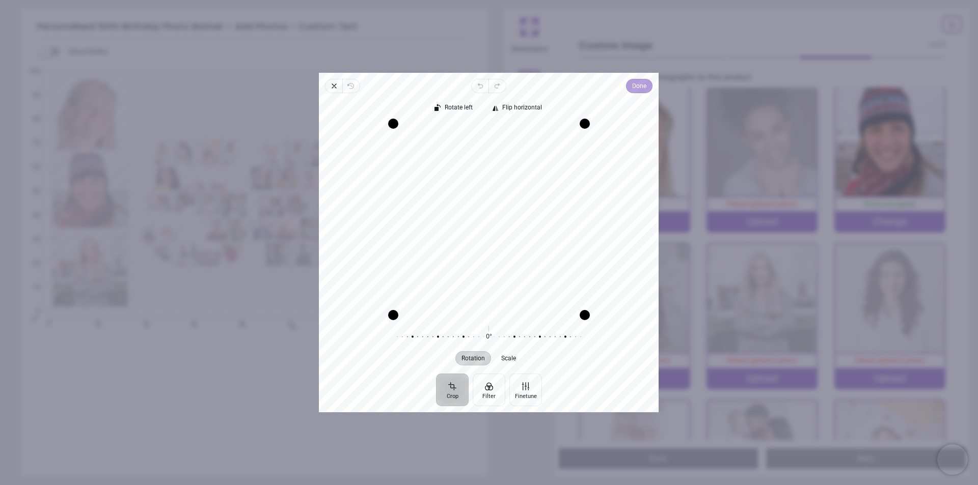
click at [640, 86] on span "Done" at bounding box center [639, 86] width 14 height 12
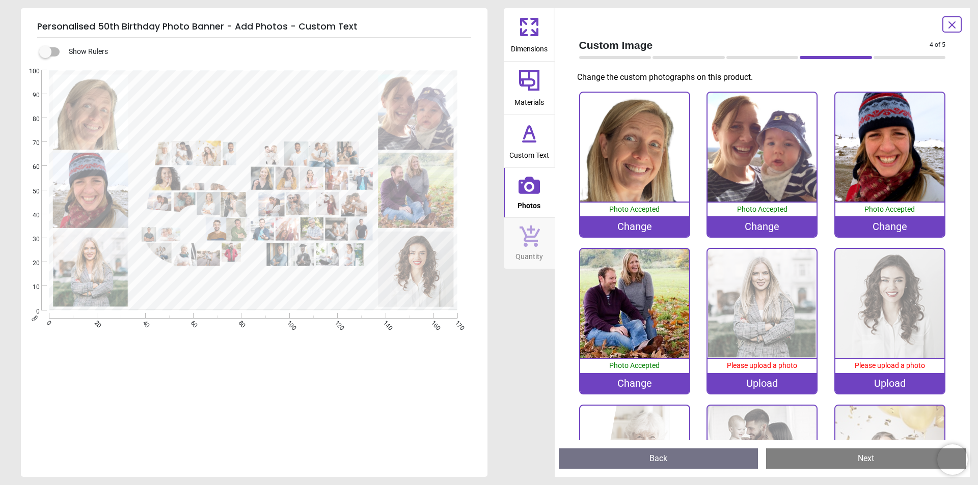
scroll to position [160, 0]
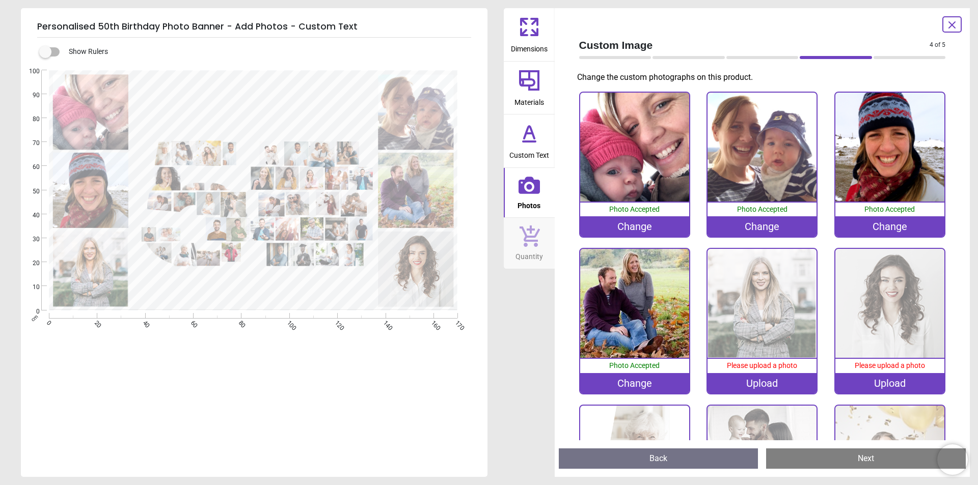
scroll to position [160, 0]
